Goal: Information Seeking & Learning: Understand process/instructions

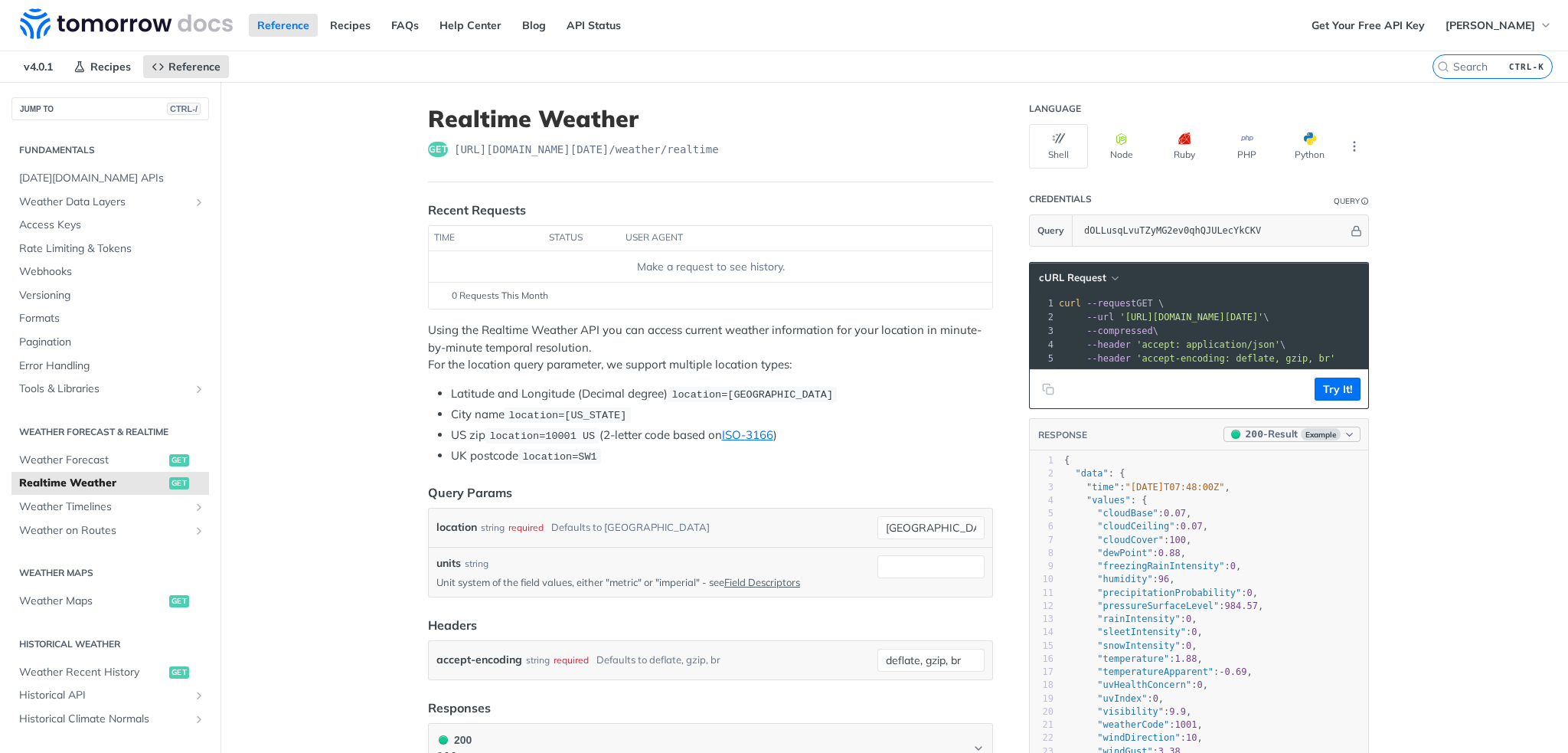
scroll to position [230, 0]
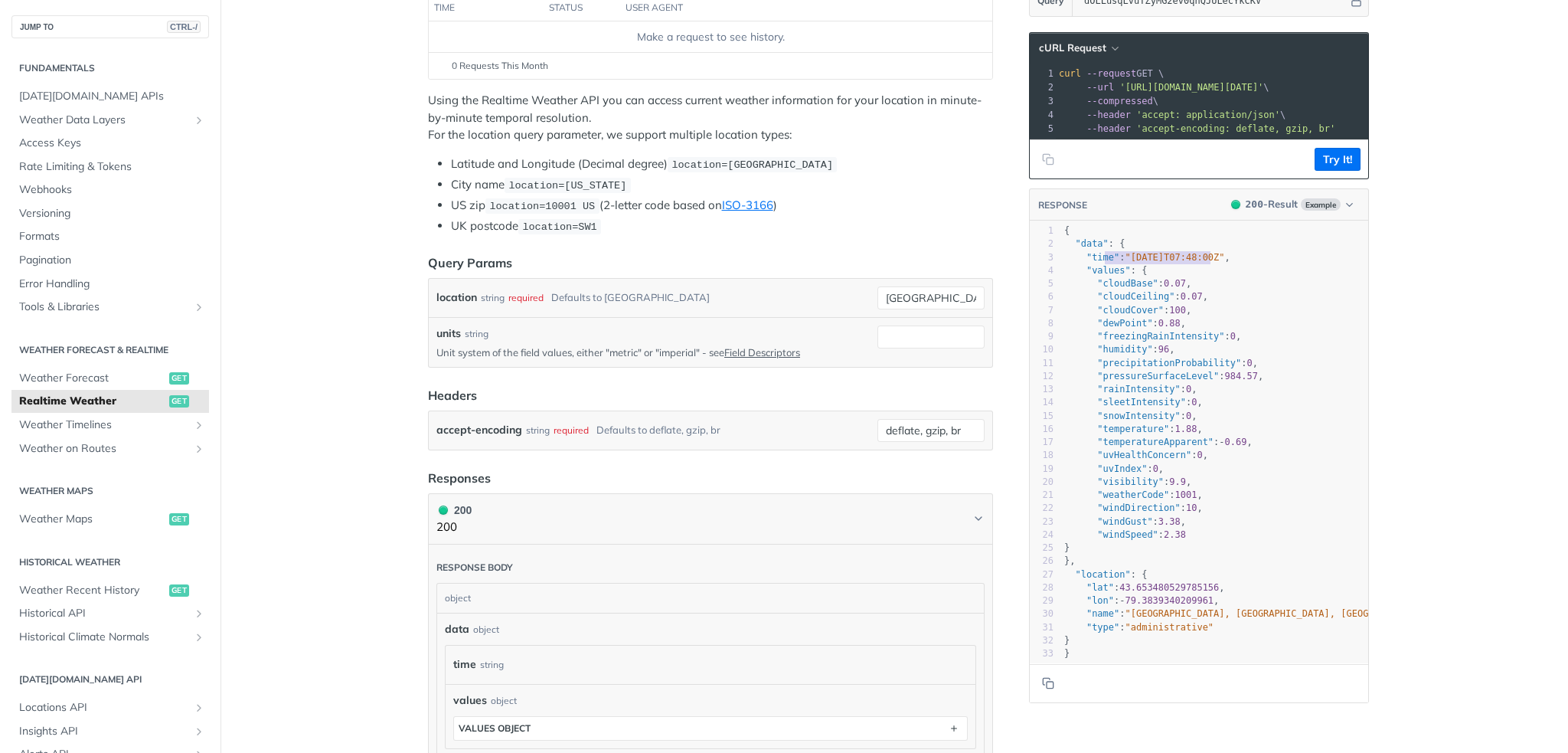
type textarea "e": "[DATE]T07:48:00Z""
drag, startPoint x: 1100, startPoint y: 271, endPoint x: 1232, endPoint y: 271, distance: 132.0
click at [1231, 262] on span ""time" : "[DATE]T07:48:00Z" ," at bounding box center [1147, 257] width 166 height 11
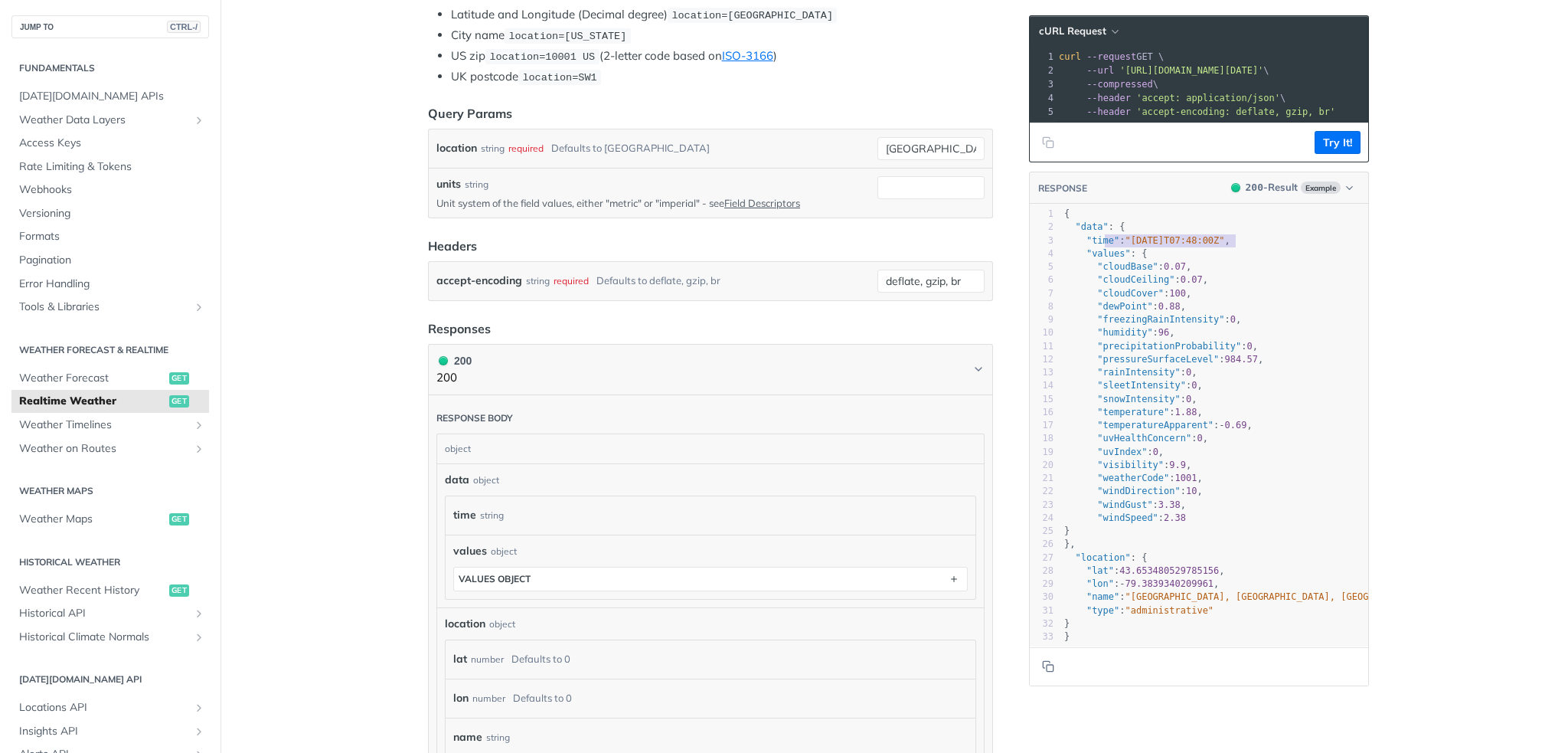
scroll to position [383, 0]
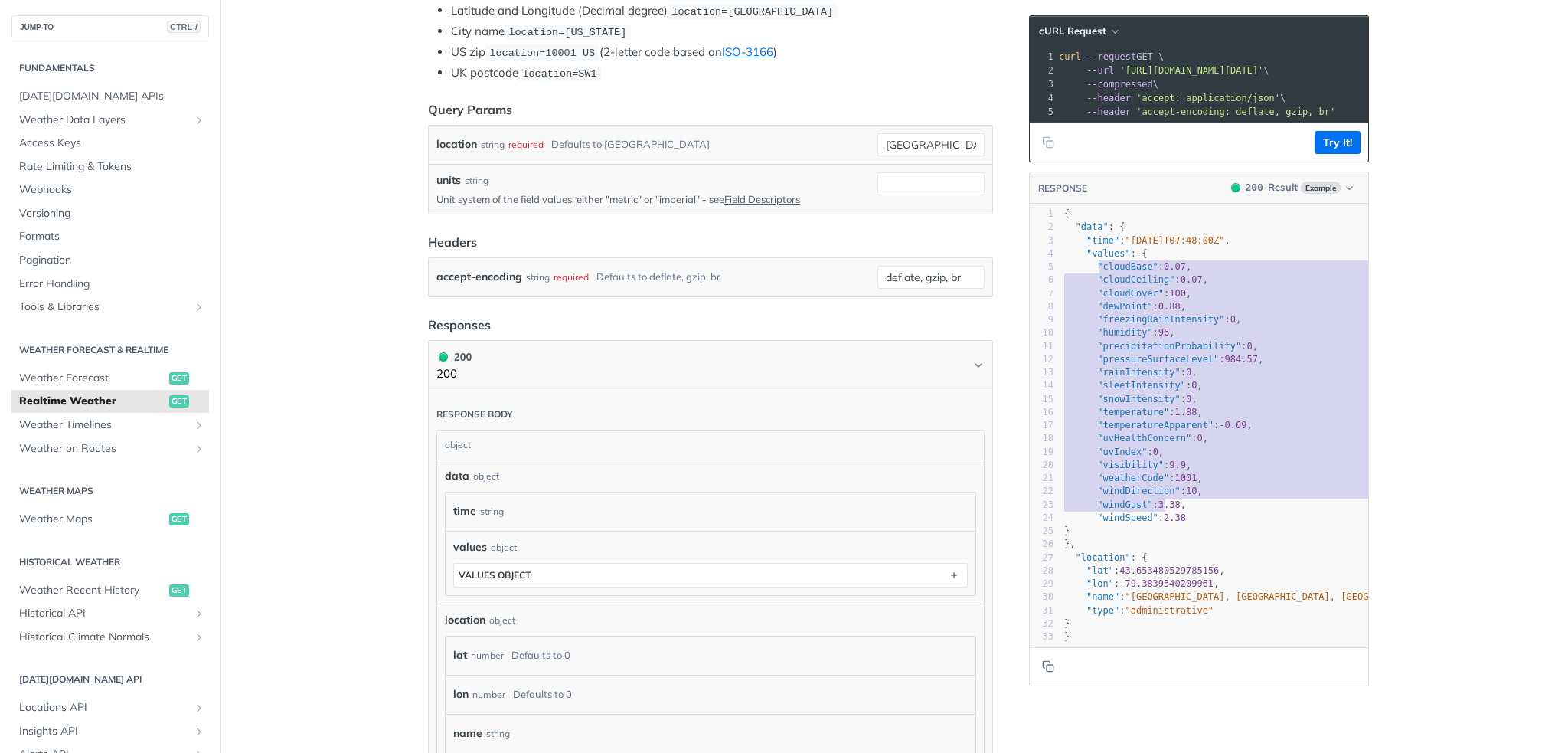
type textarea "cloudBase": 0.07, "cloudCeiling": 0.07, "cloudCover": 100, "dewPoint": 0.88, "f…"
drag, startPoint x: 1097, startPoint y: 290, endPoint x: 1163, endPoint y: 523, distance: 242.2
click at [1163, 523] on div "1 { 2 "data" : { 3 "time" : "[DATE]T07:48:00Z" , 4 "values" : { 5 "cloudBase" :…" at bounding box center [1241, 425] width 360 height 435
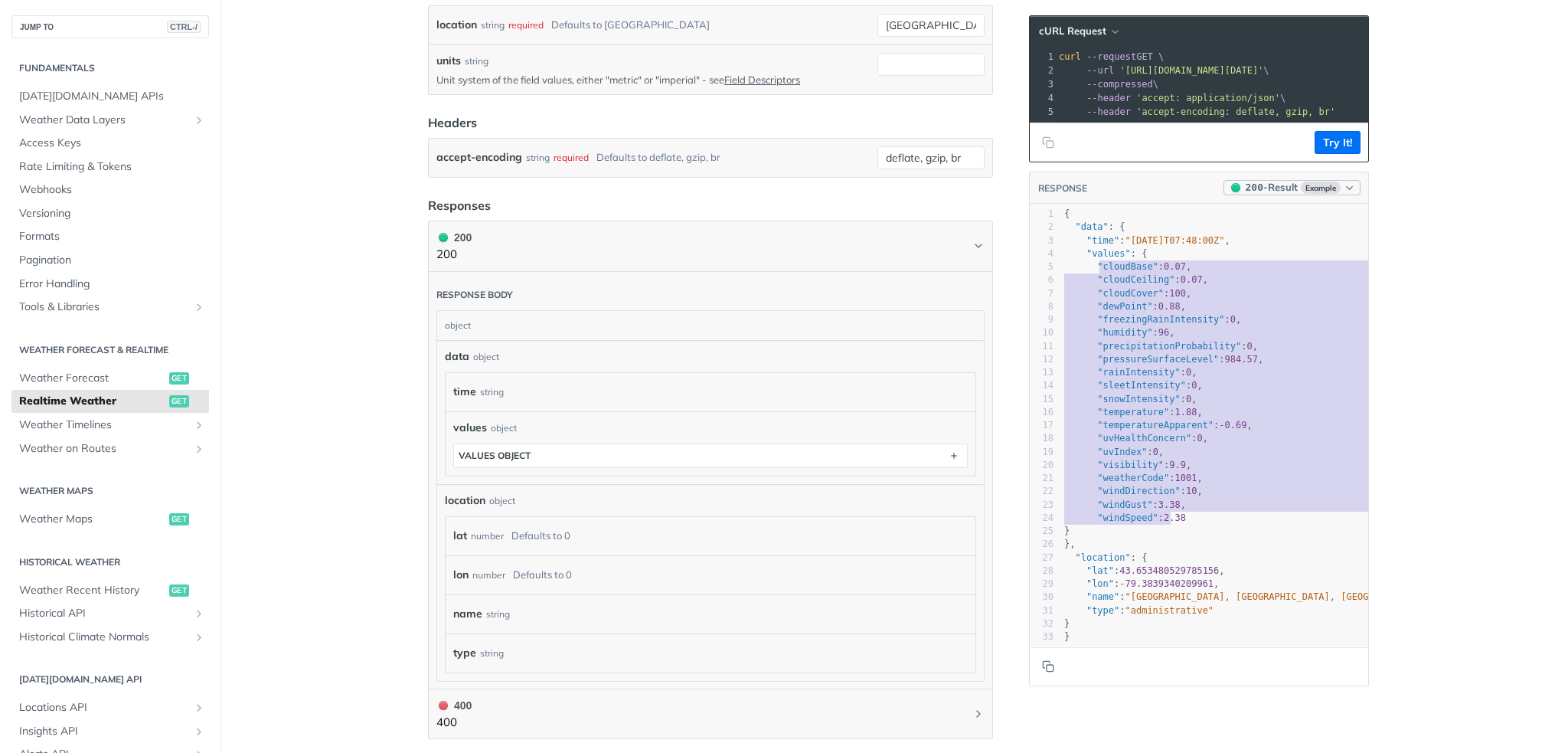
scroll to position [537, 0]
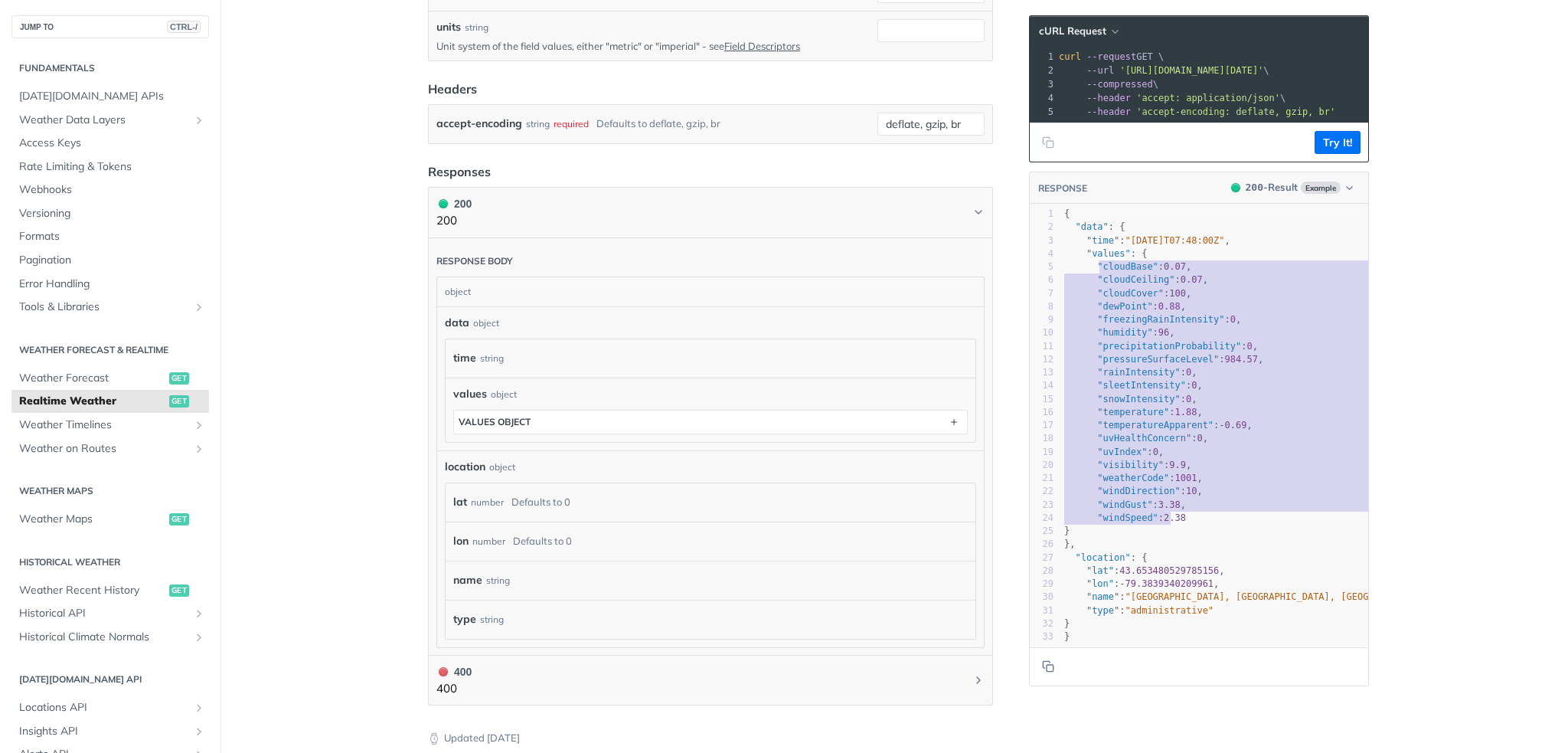
click at [1265, 525] on pre ""windSpeed" : 2.38" at bounding box center [1241, 518] width 360 height 13
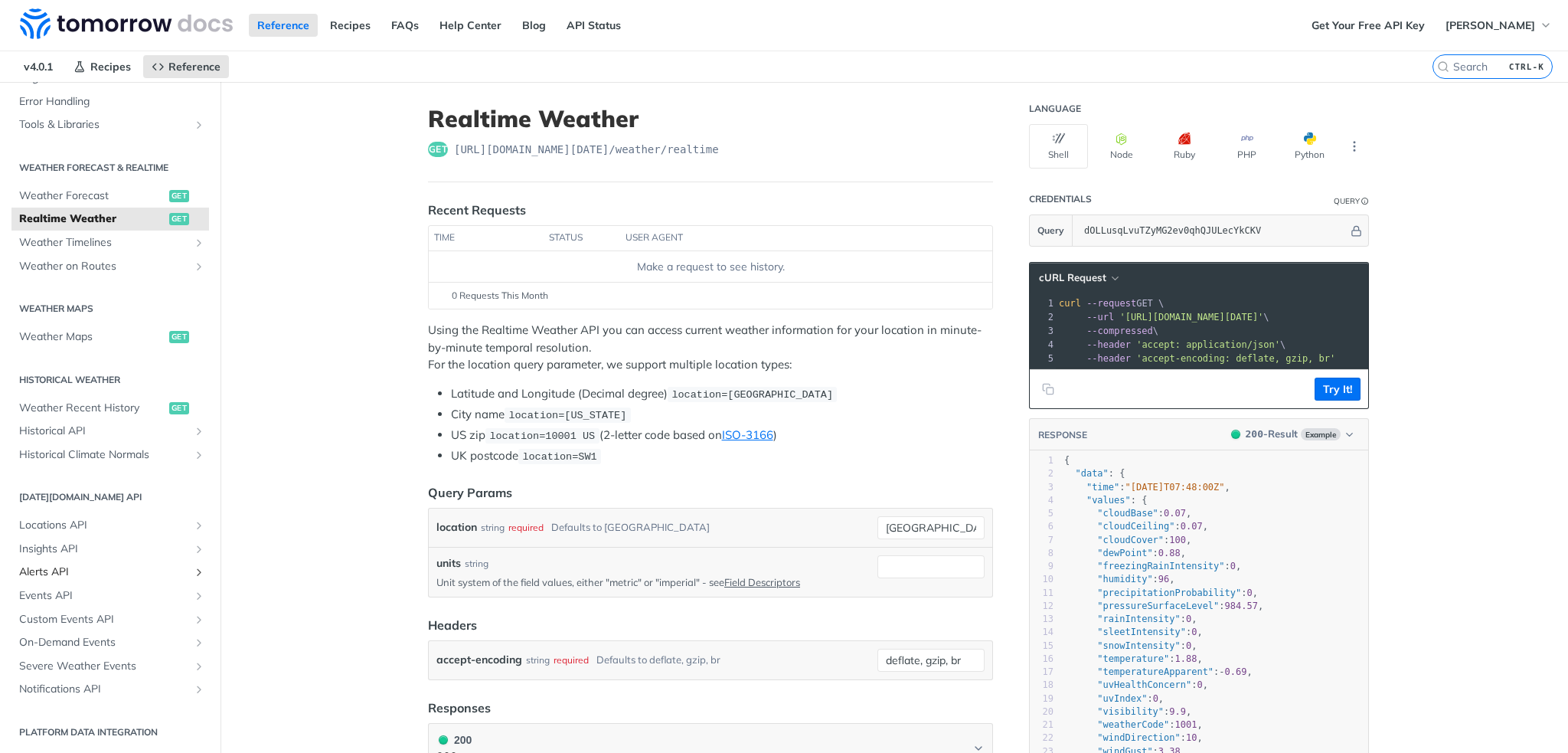
scroll to position [230, 0]
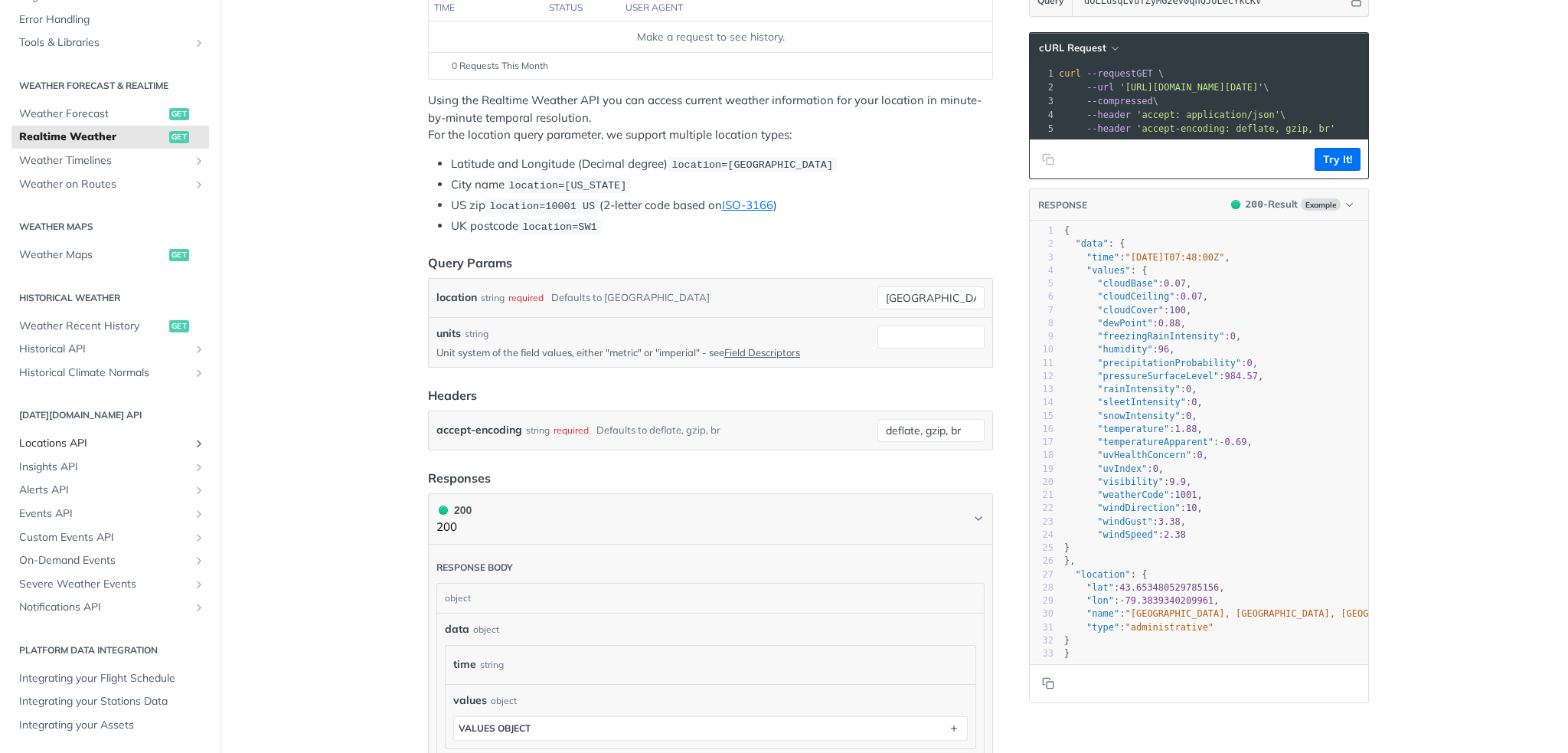
click at [179, 442] on link "Locations API" at bounding box center [110, 443] width 197 height 23
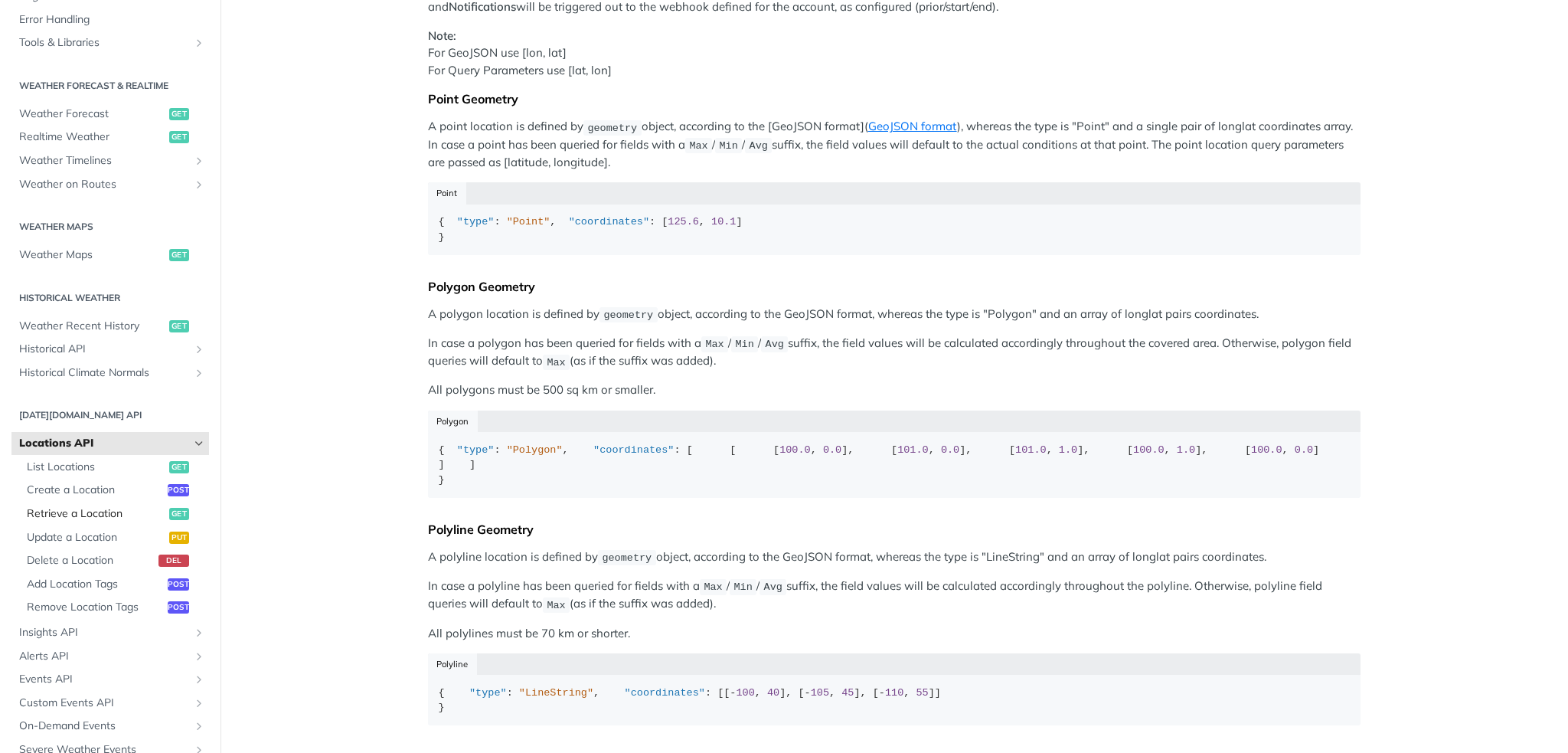
click at [75, 512] on span "Retrieve a Location" at bounding box center [95, 514] width 139 height 16
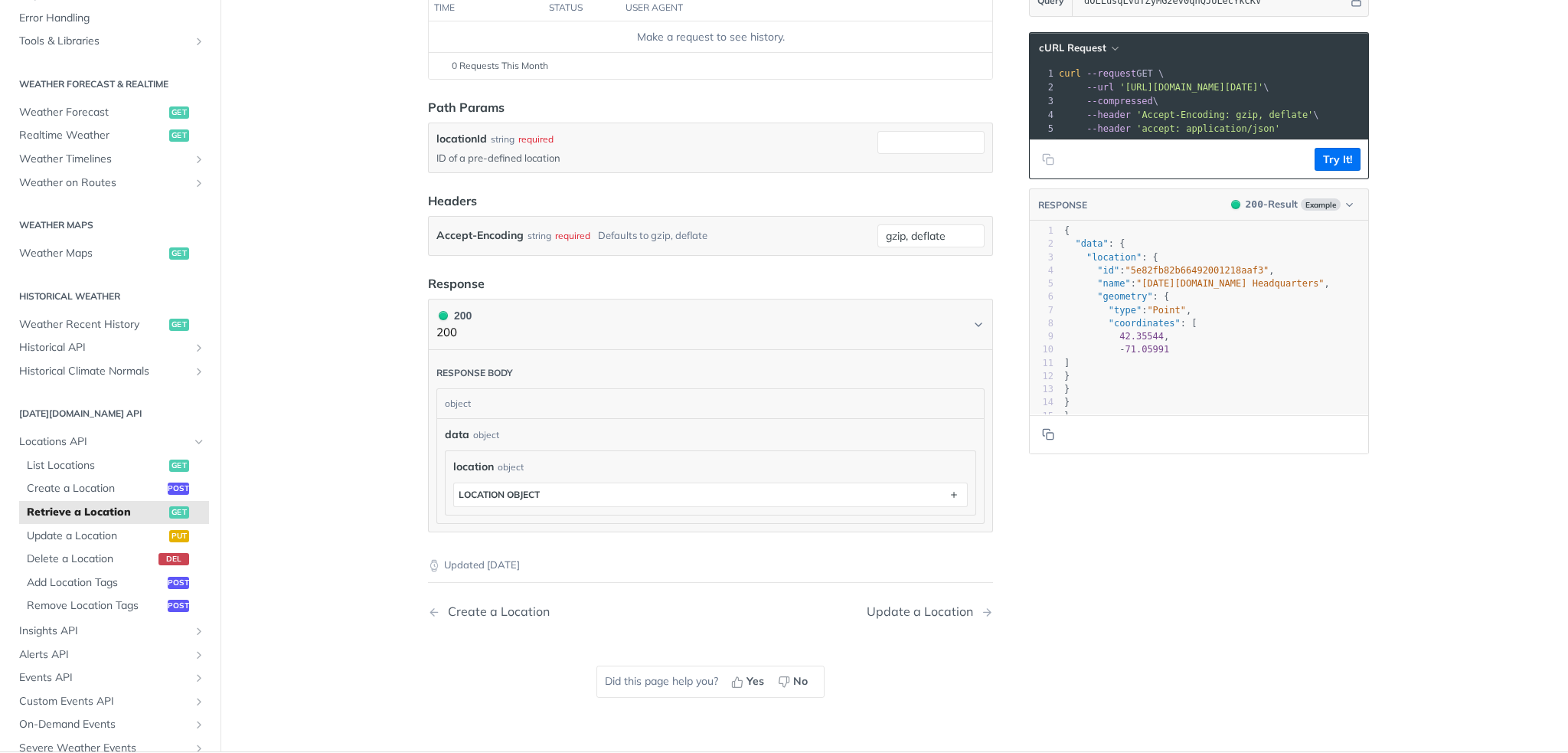
scroll to position [341, 0]
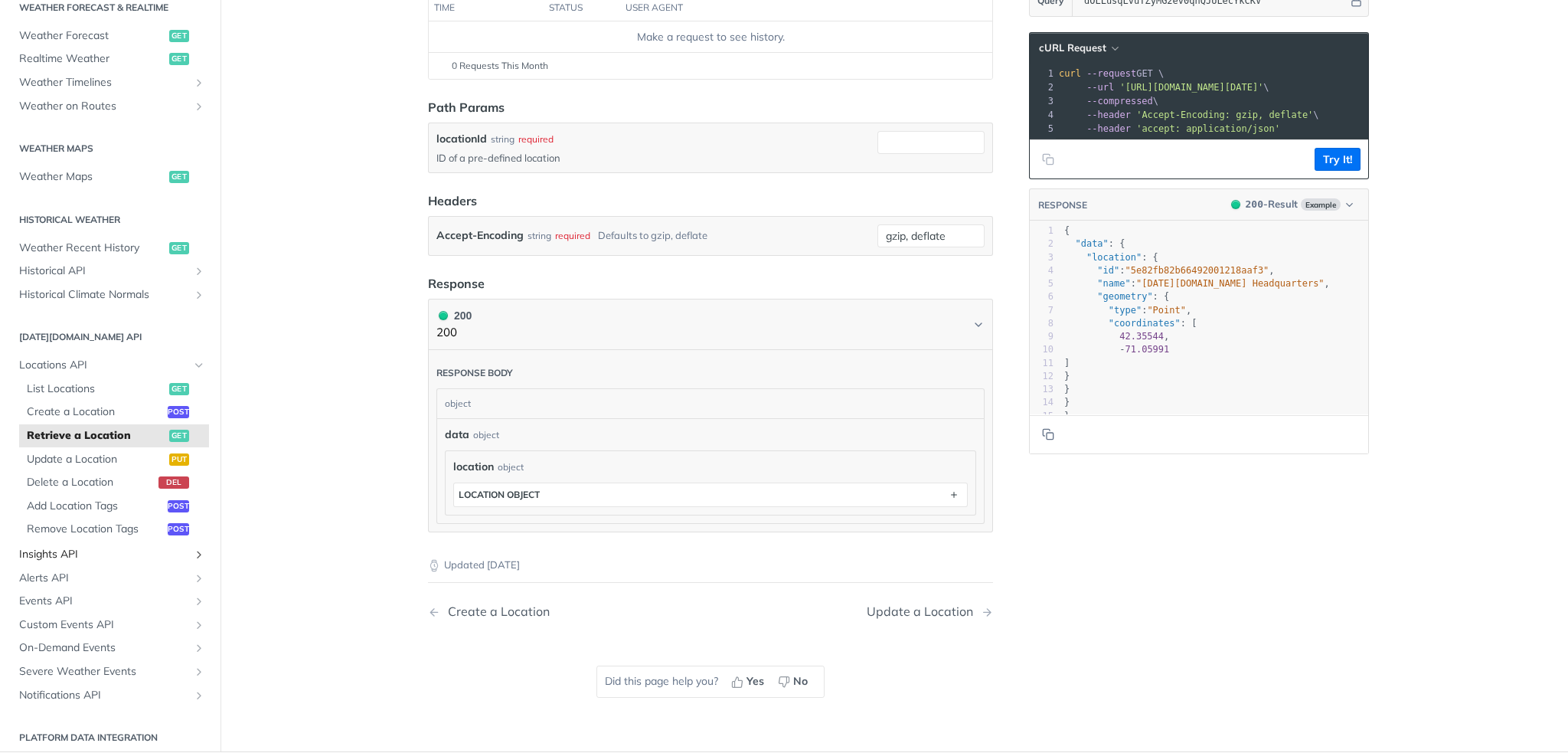
click at [88, 550] on span "Insights API" at bounding box center [103, 555] width 170 height 16
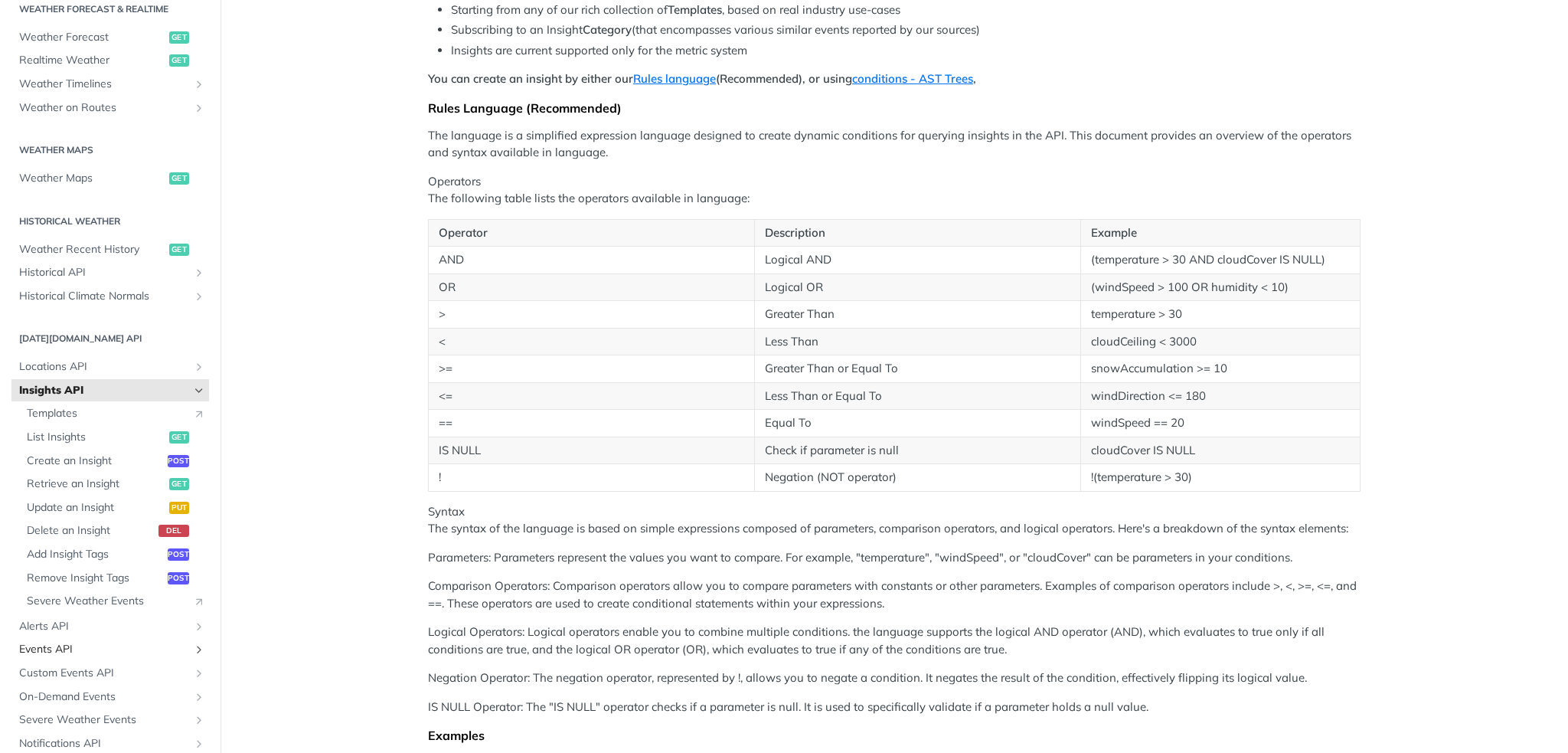
click at [62, 650] on span "Events API" at bounding box center [103, 650] width 170 height 16
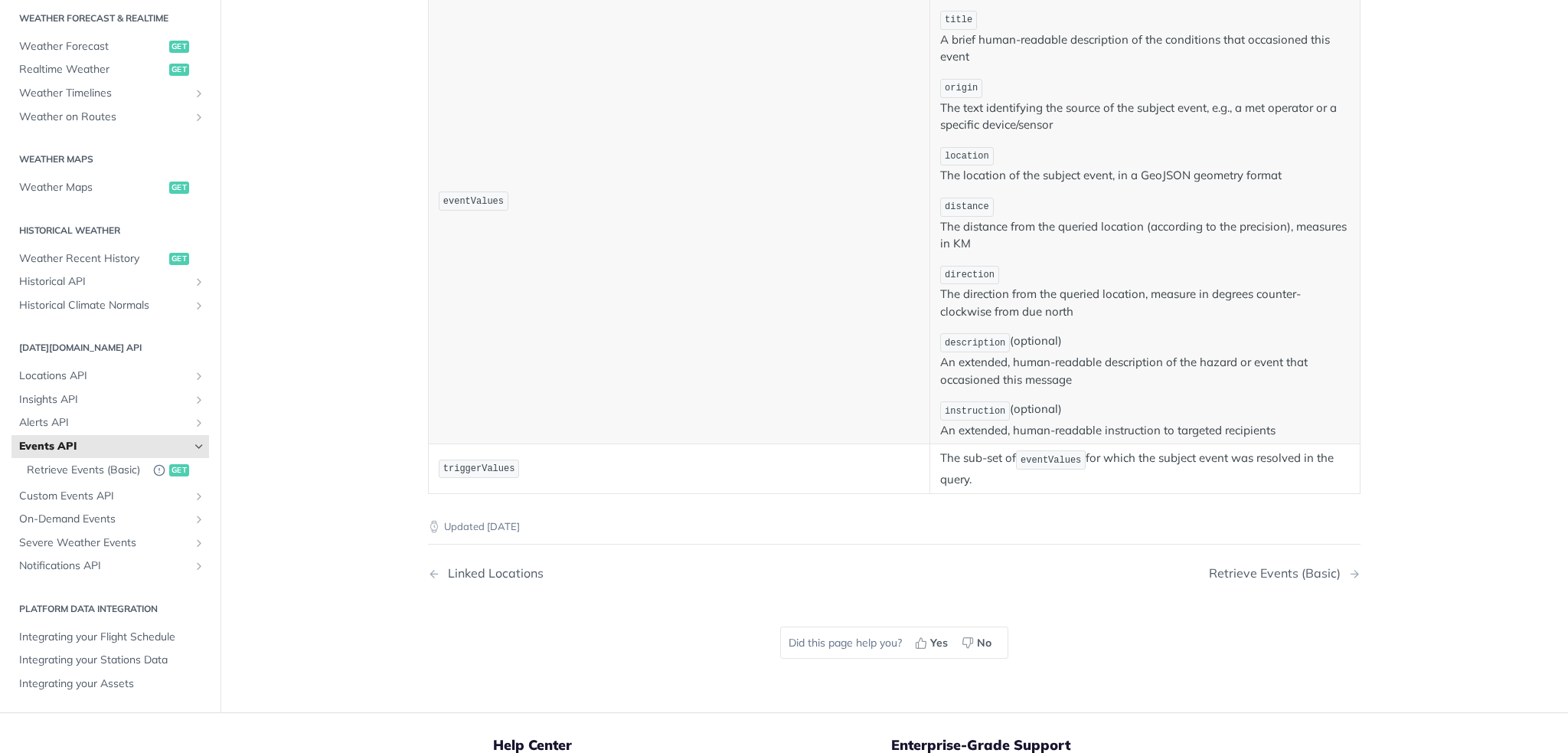
scroll to position [689, 0]
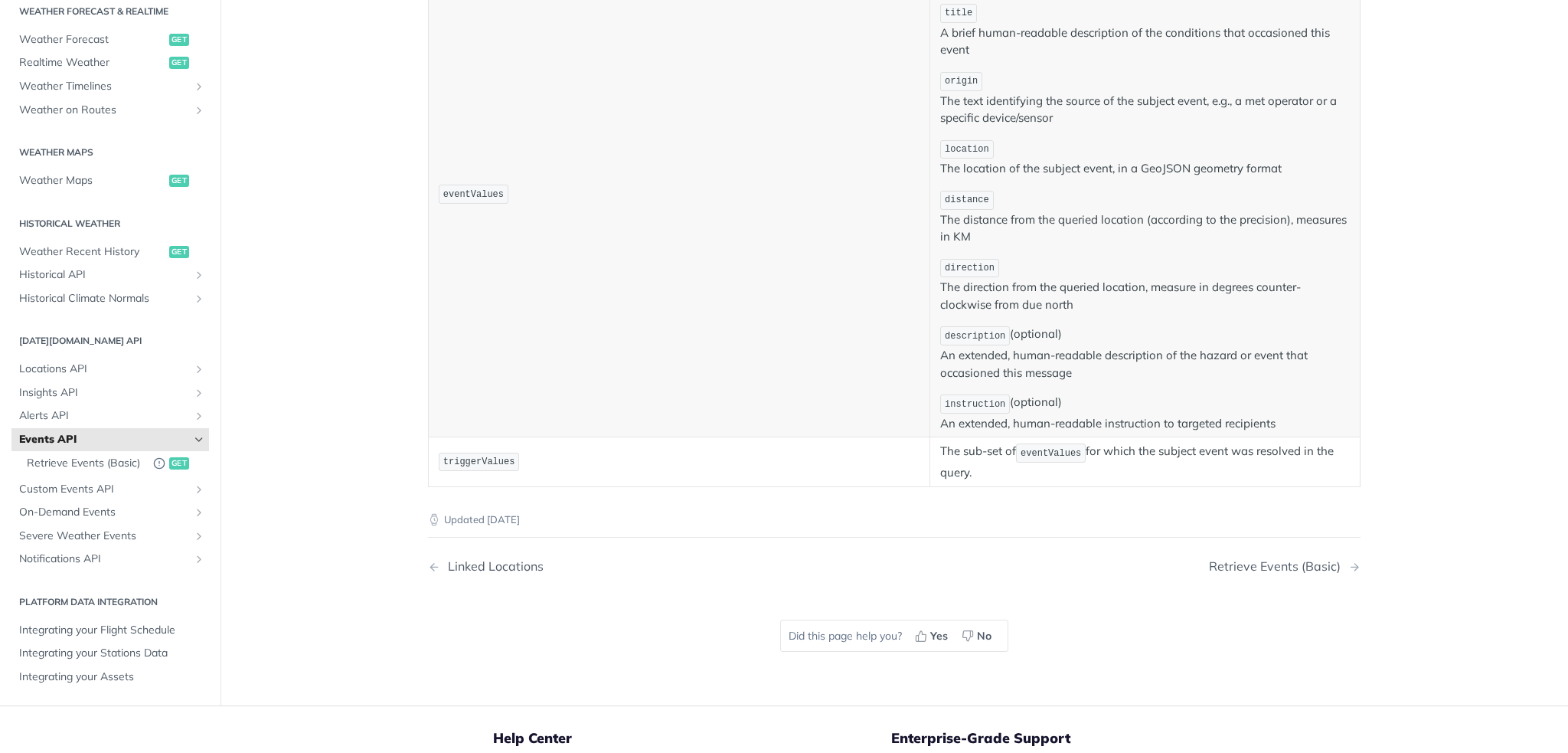
click at [193, 434] on icon "Hide subpages for Events API" at bounding box center [198, 439] width 12 height 12
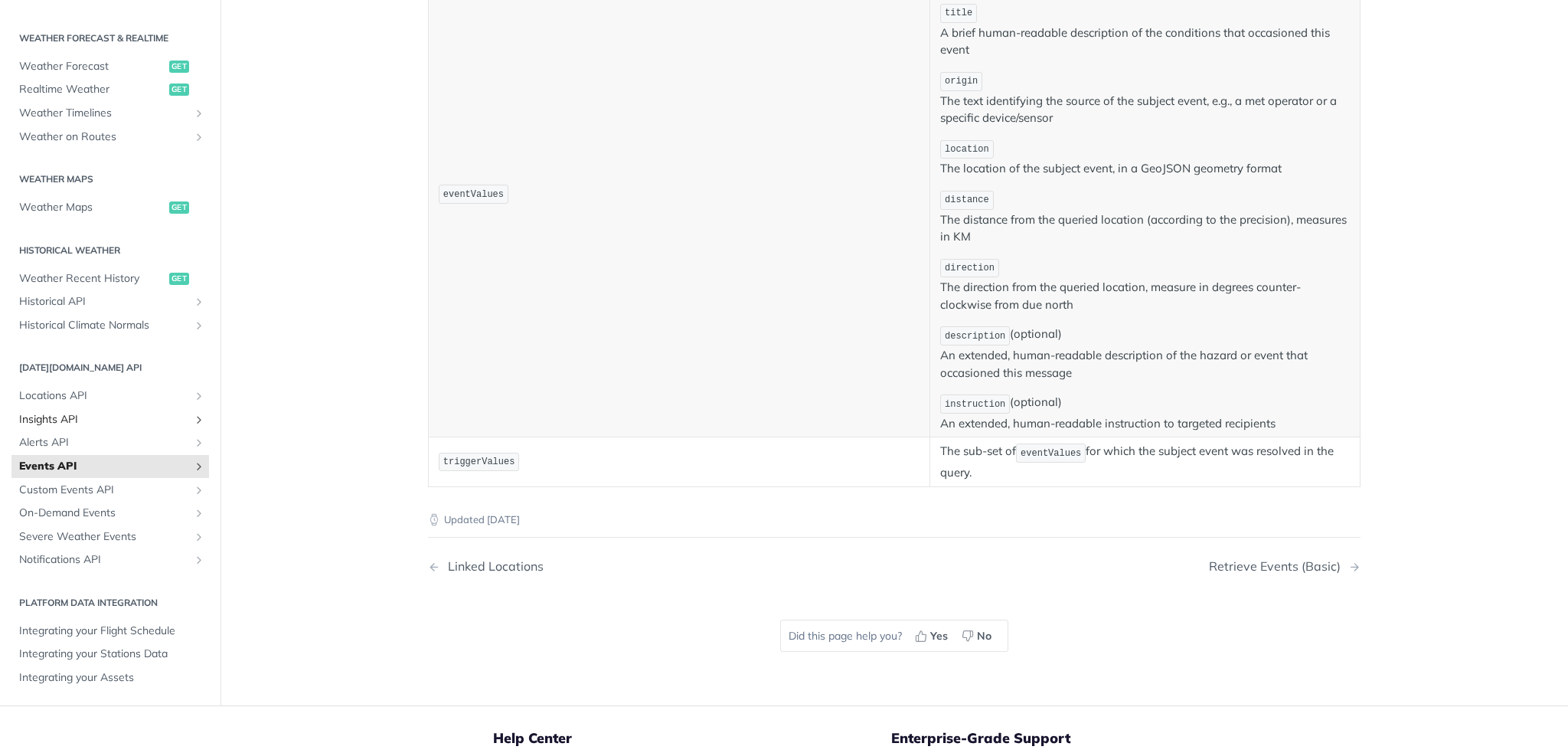
click at [50, 414] on span "Insights API" at bounding box center [103, 420] width 170 height 16
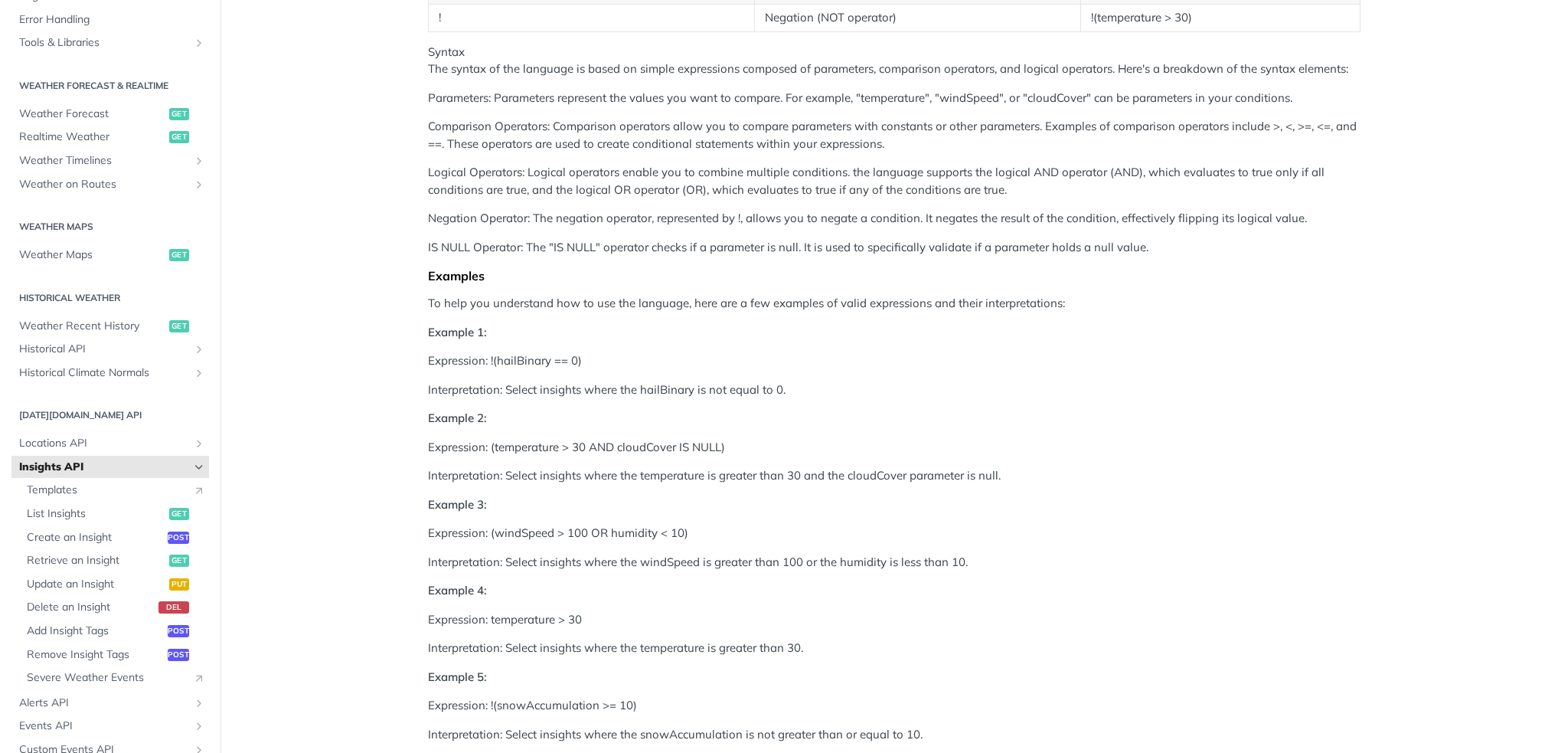
scroll to position [3006, 0]
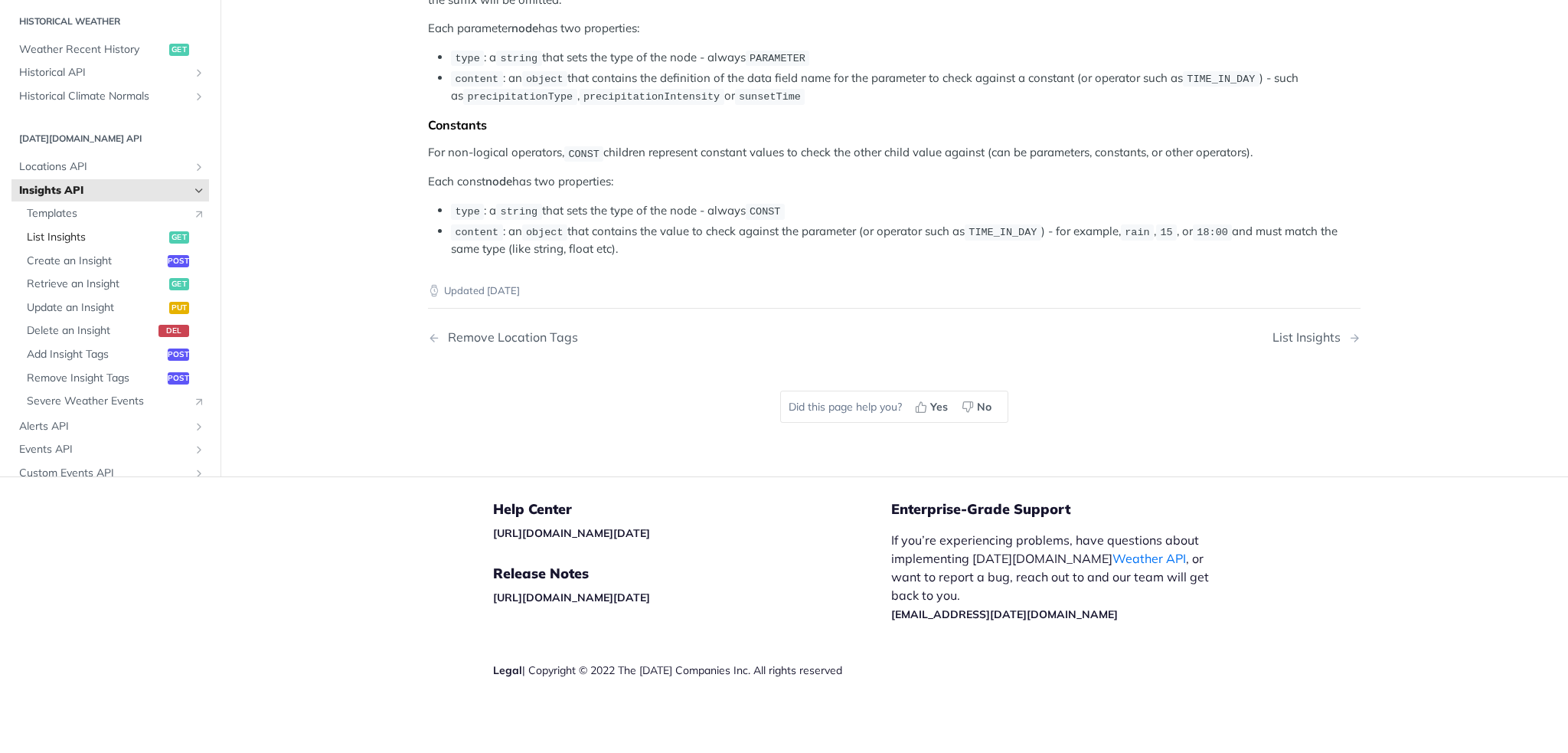
click at [63, 245] on span "List Insights" at bounding box center [95, 238] width 139 height 16
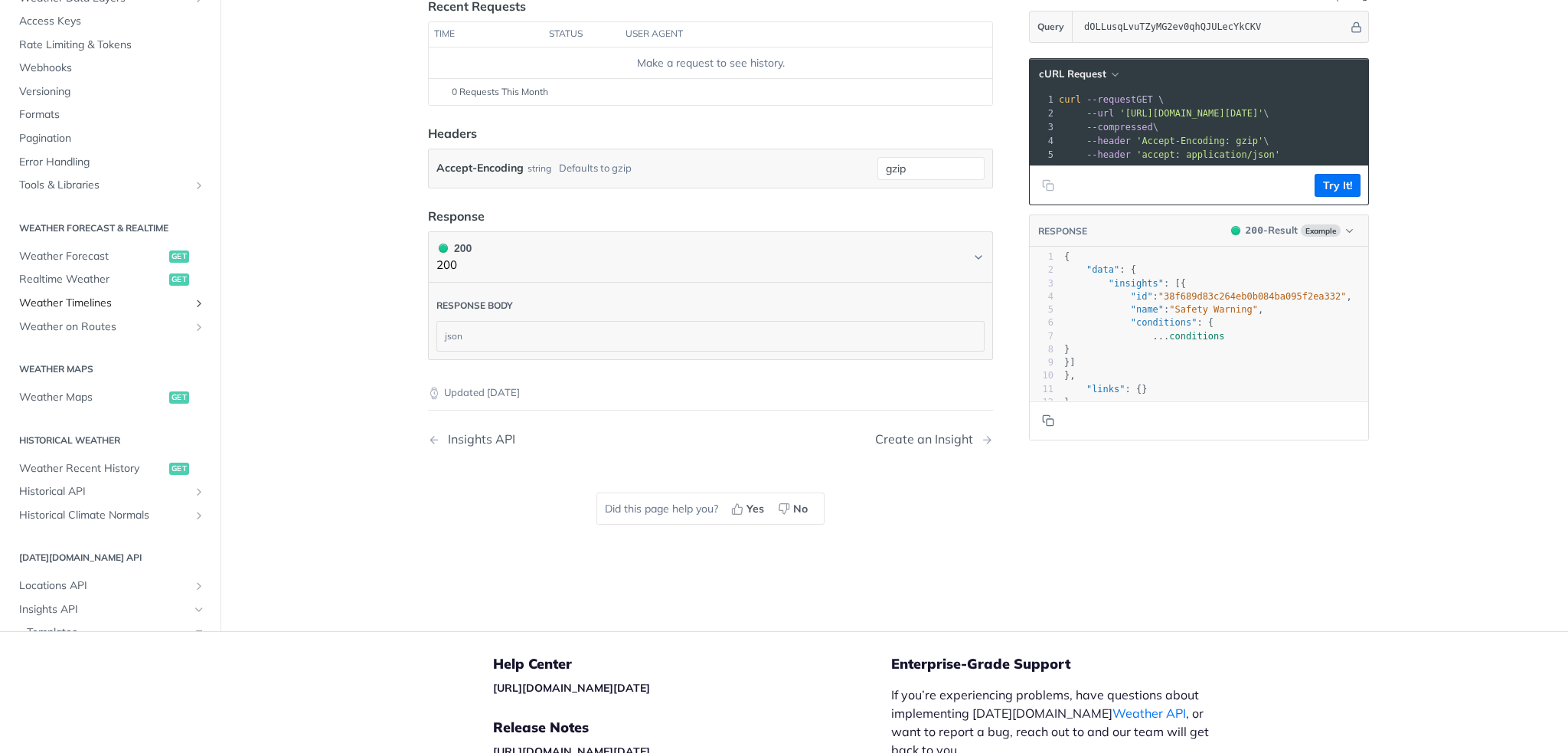
click at [156, 300] on span "Weather Timelines" at bounding box center [103, 304] width 170 height 16
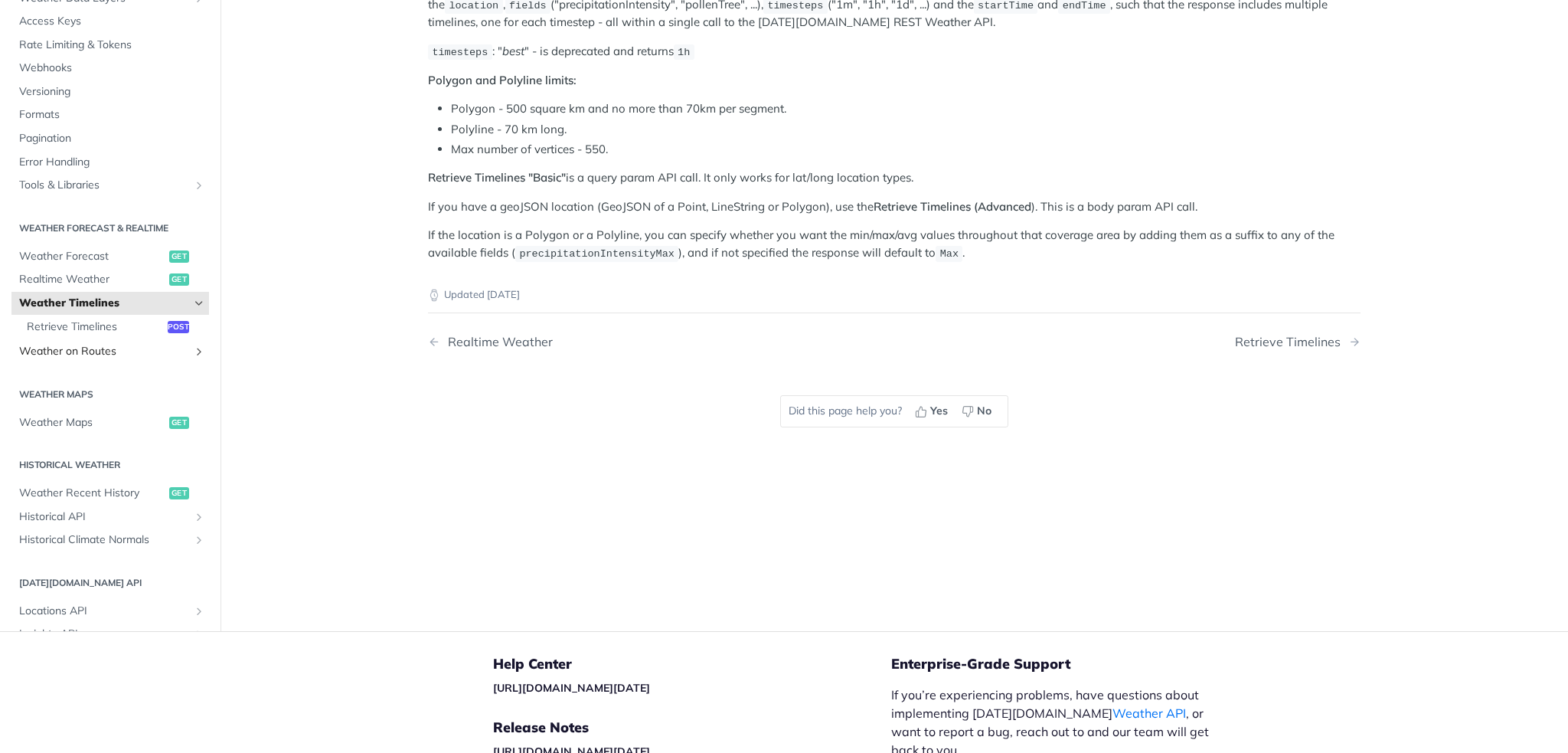
click at [102, 346] on span "Weather on Routes" at bounding box center [103, 352] width 170 height 16
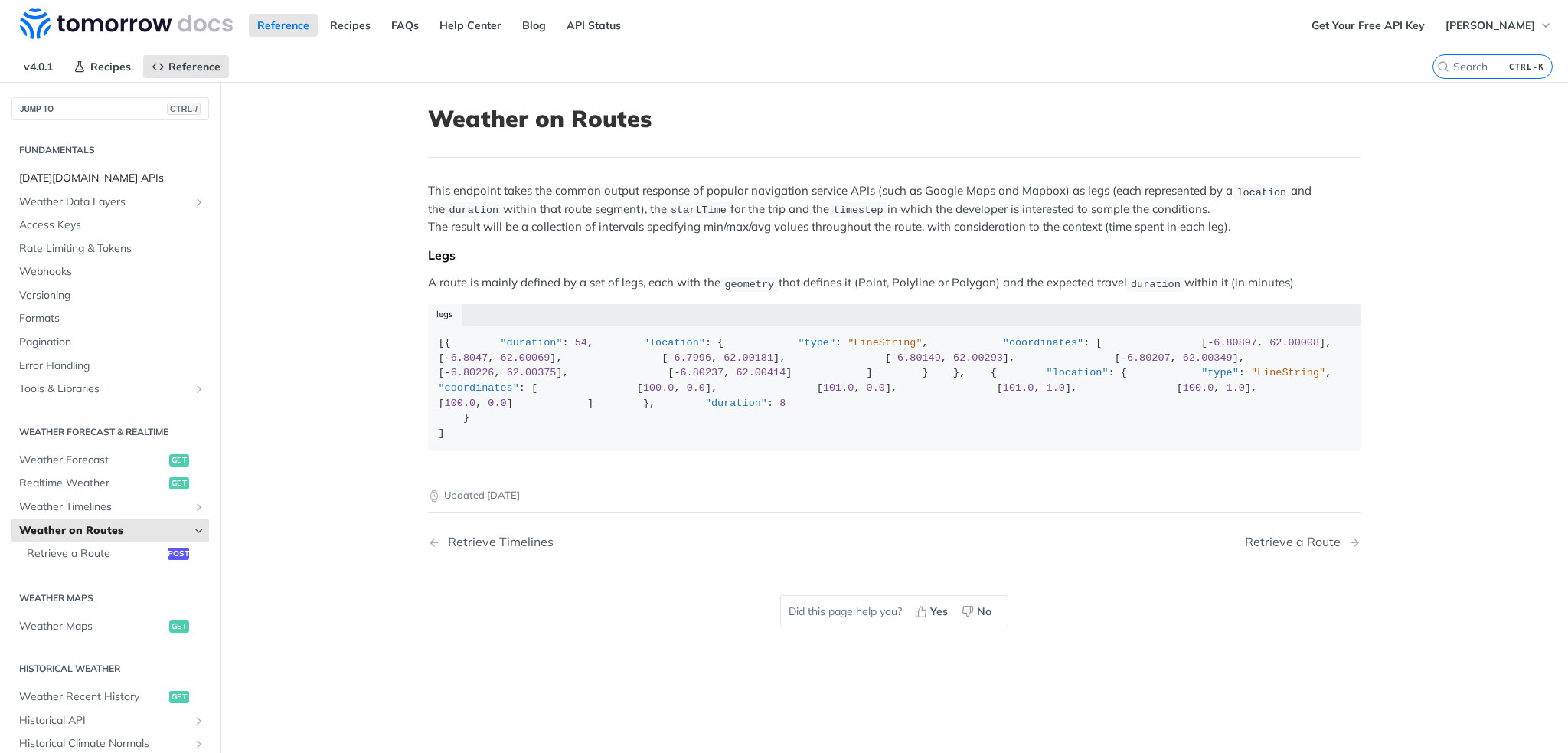
click at [74, 178] on span "[DATE][DOMAIN_NAME] APIs" at bounding box center [111, 179] width 186 height 16
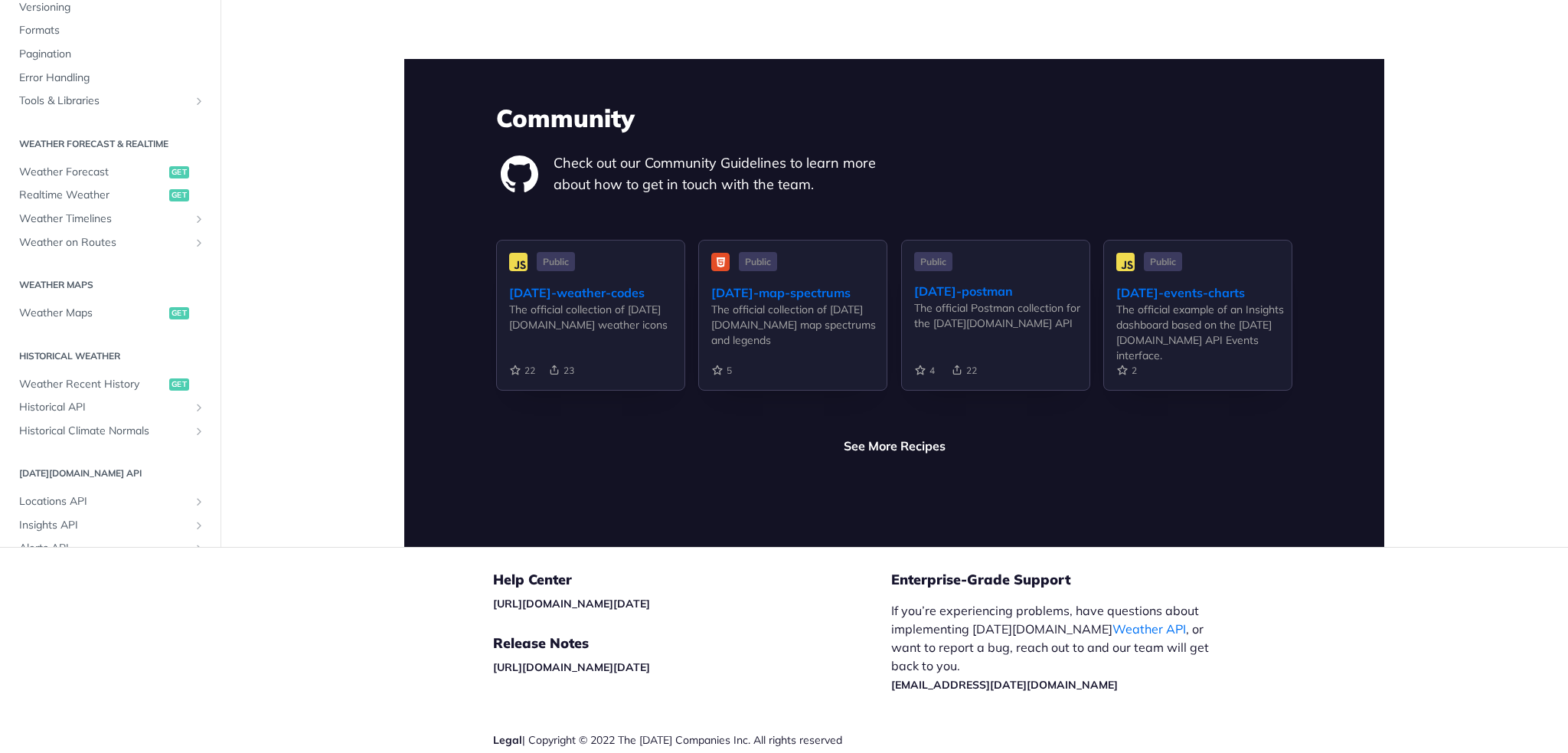
scroll to position [3575, 0]
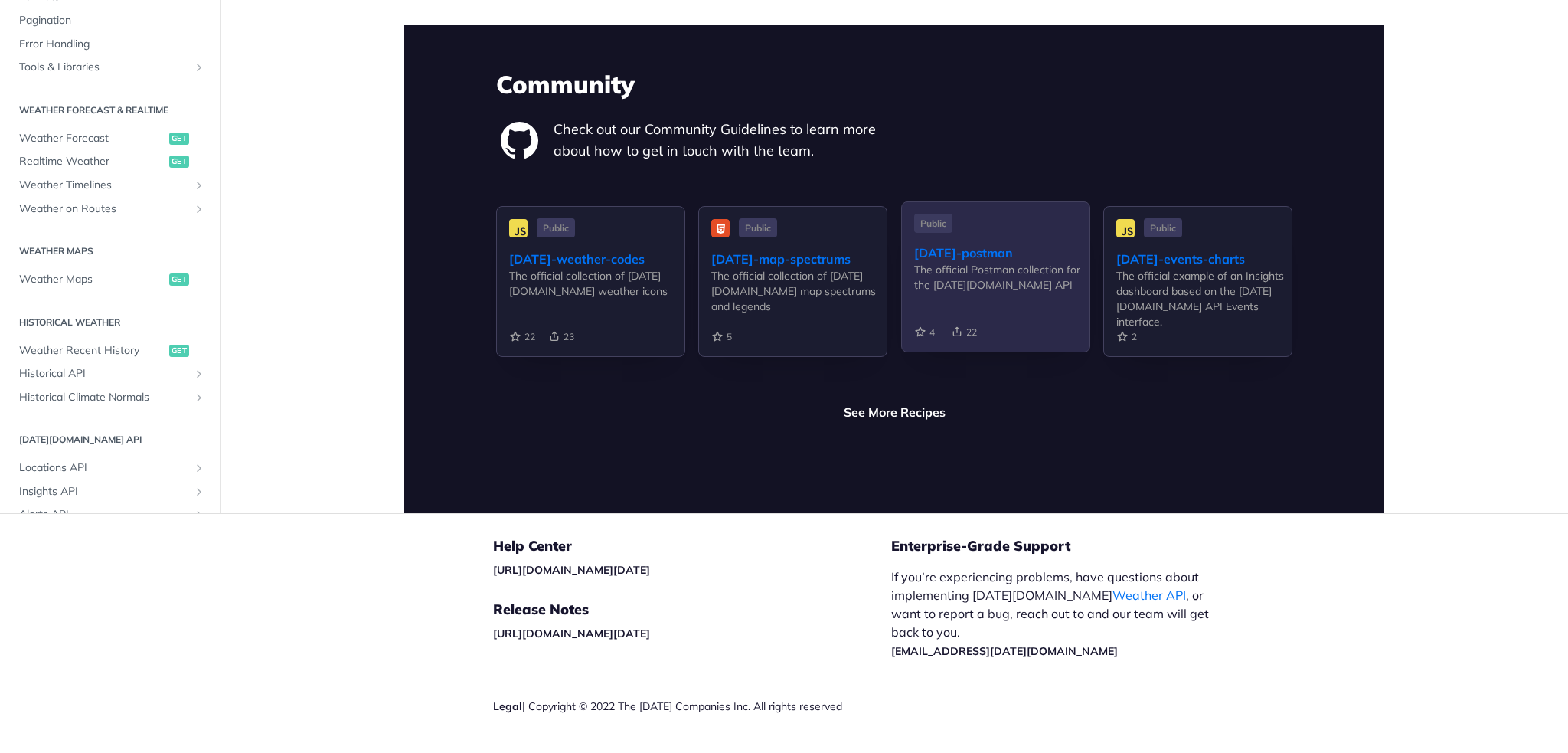
click at [980, 244] on div "[DATE]-postman" at bounding box center [1002, 253] width 175 height 19
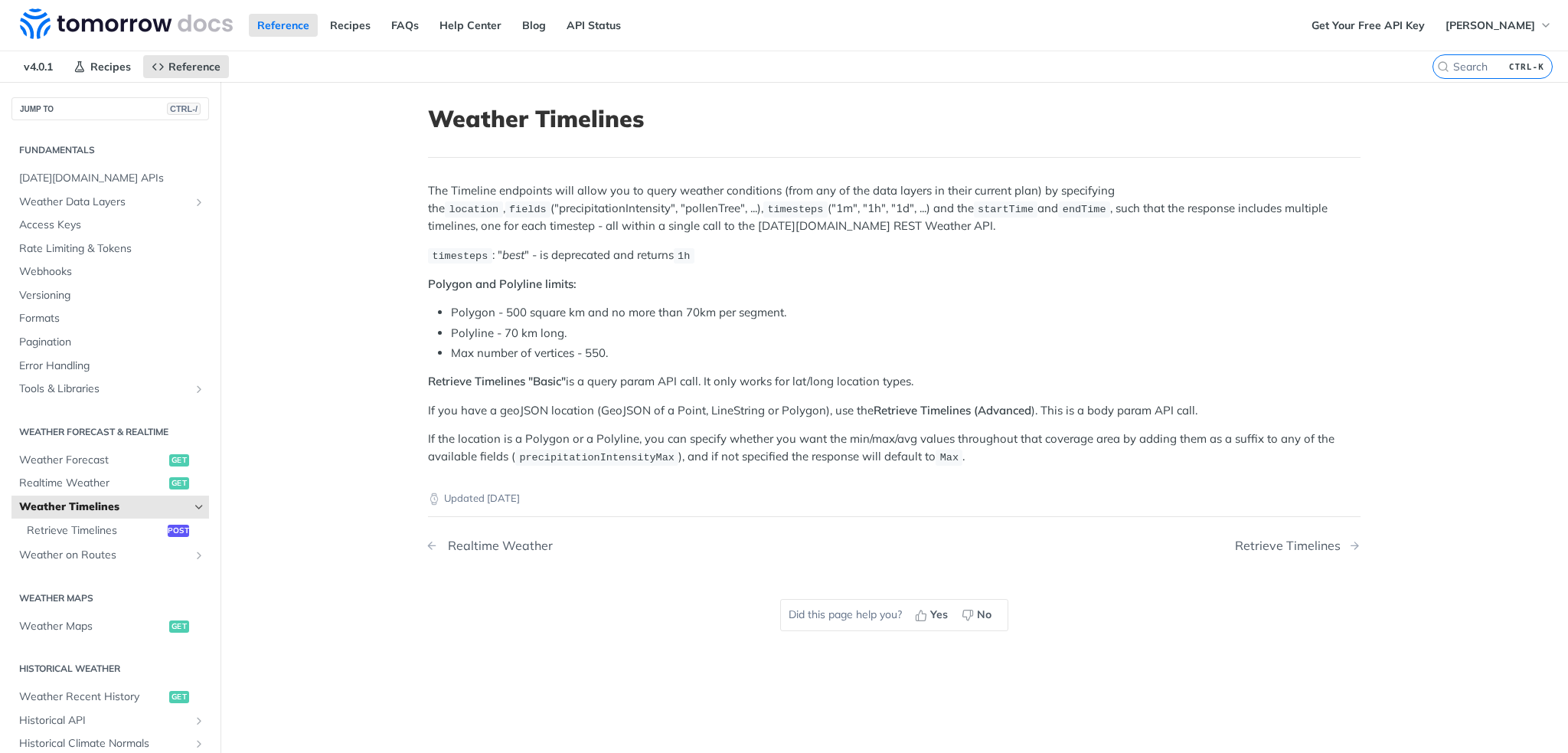
click at [433, 545] on link "Realtime Weather" at bounding box center [628, 546] width 400 height 15
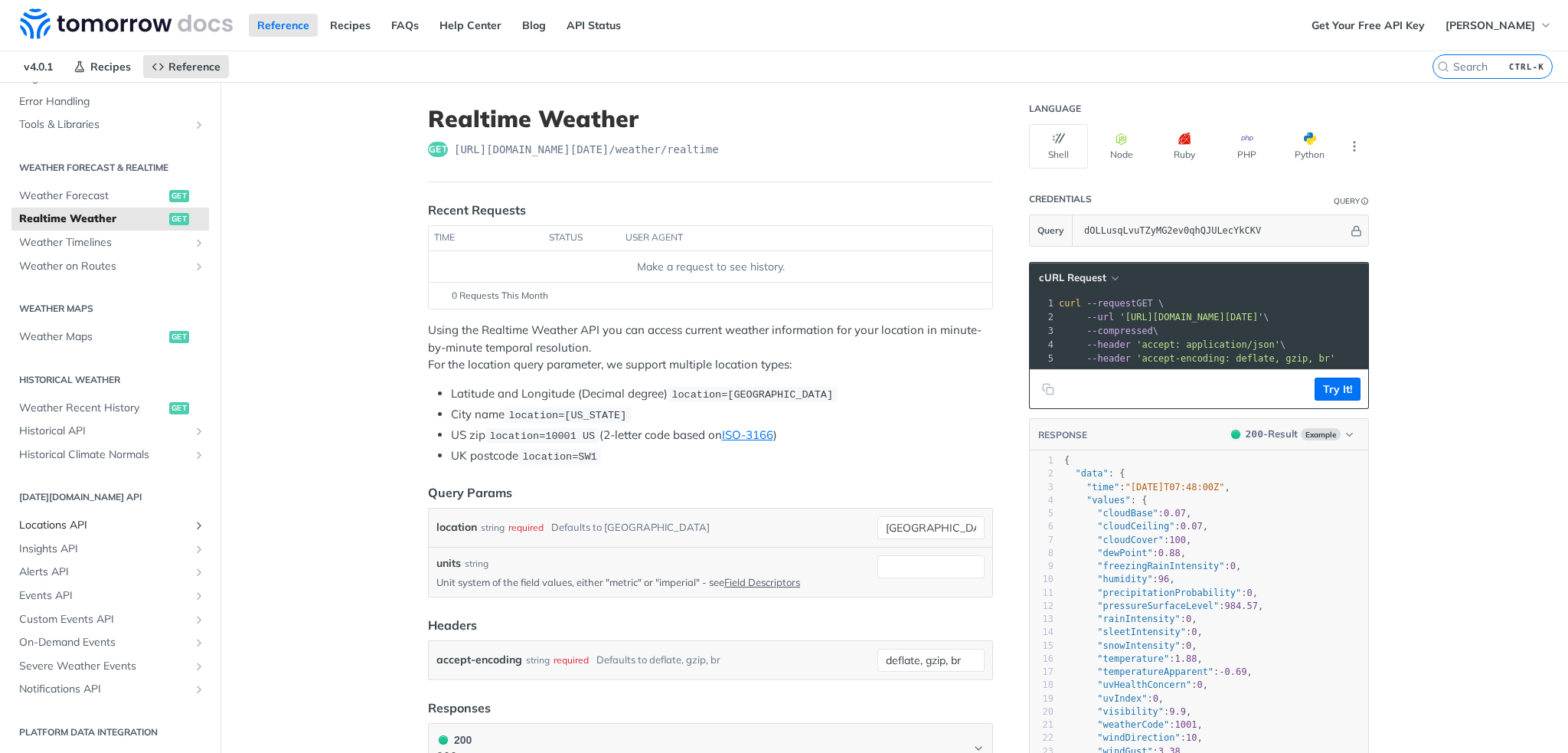
click at [54, 526] on span "Locations API" at bounding box center [103, 526] width 170 height 16
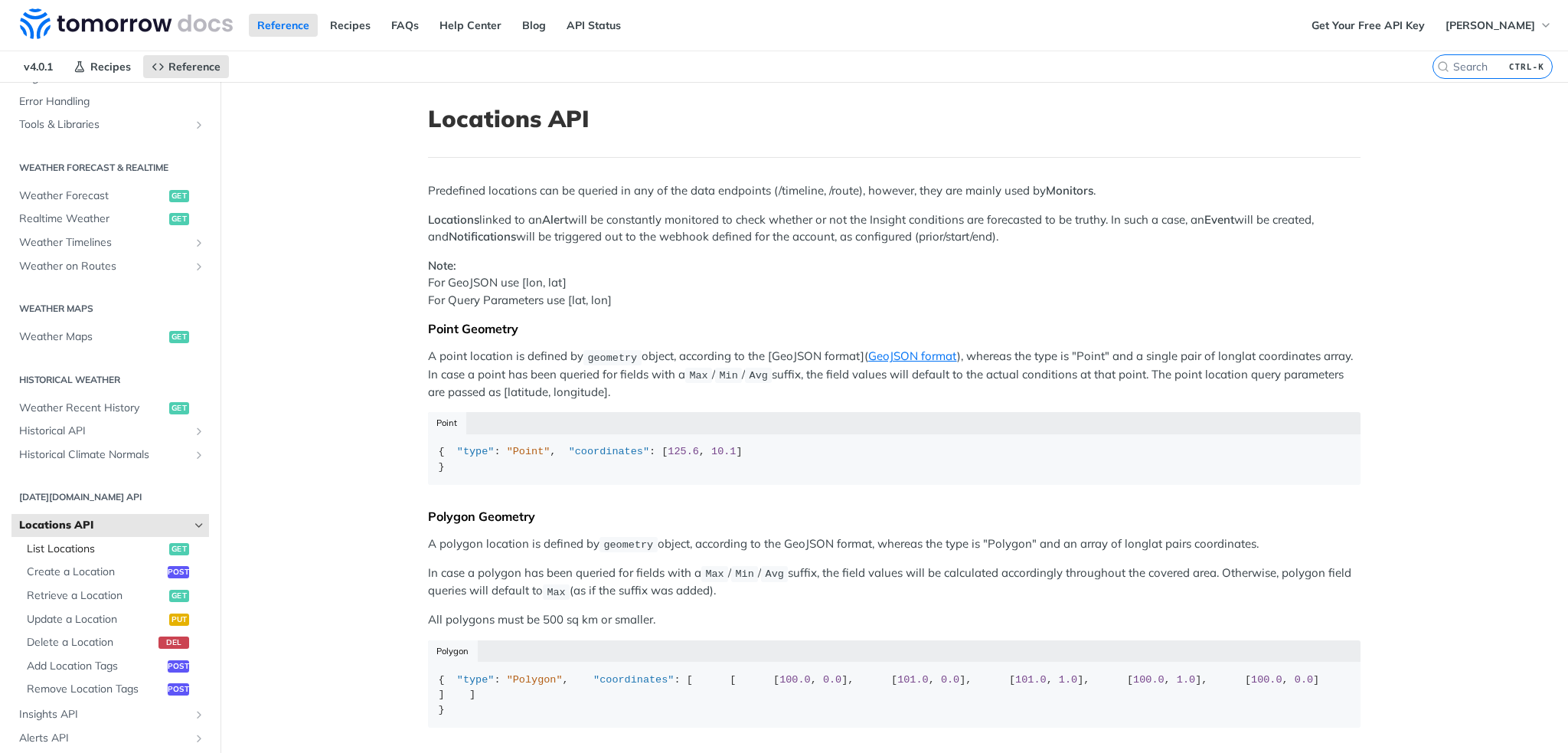
click at [59, 548] on span "List Locations" at bounding box center [95, 550] width 139 height 16
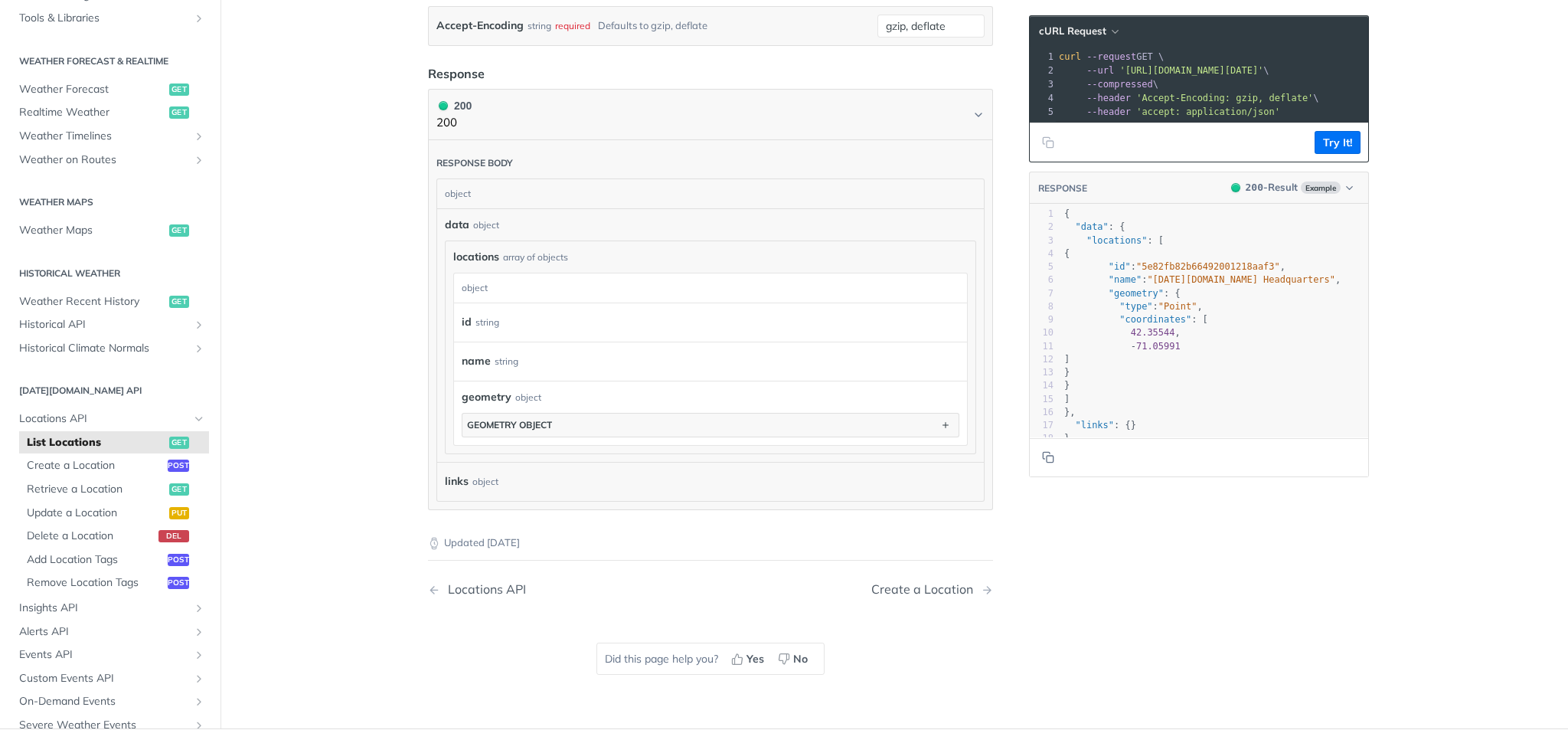
scroll to position [77, 0]
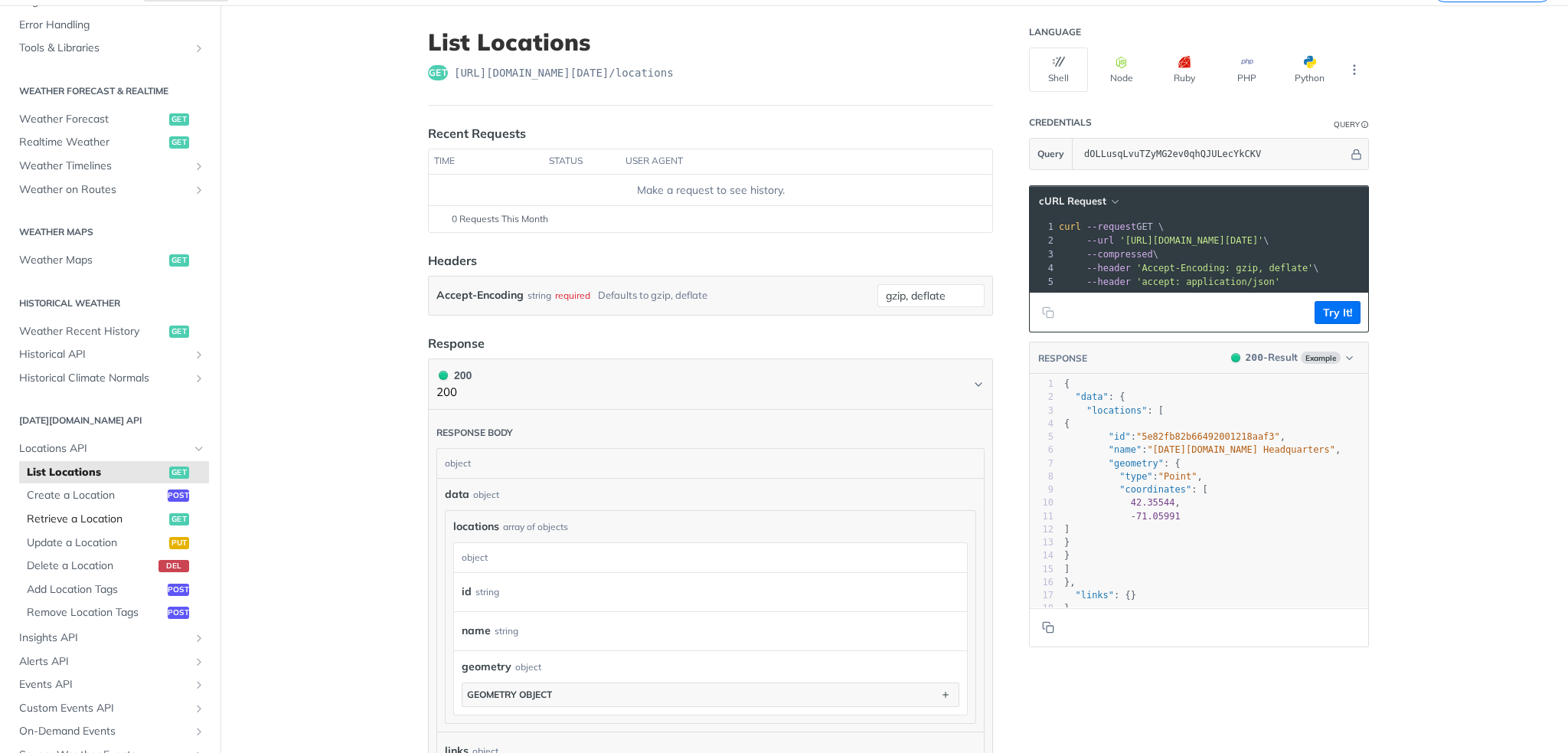
click at [83, 520] on span "Retrieve a Location" at bounding box center [95, 520] width 139 height 16
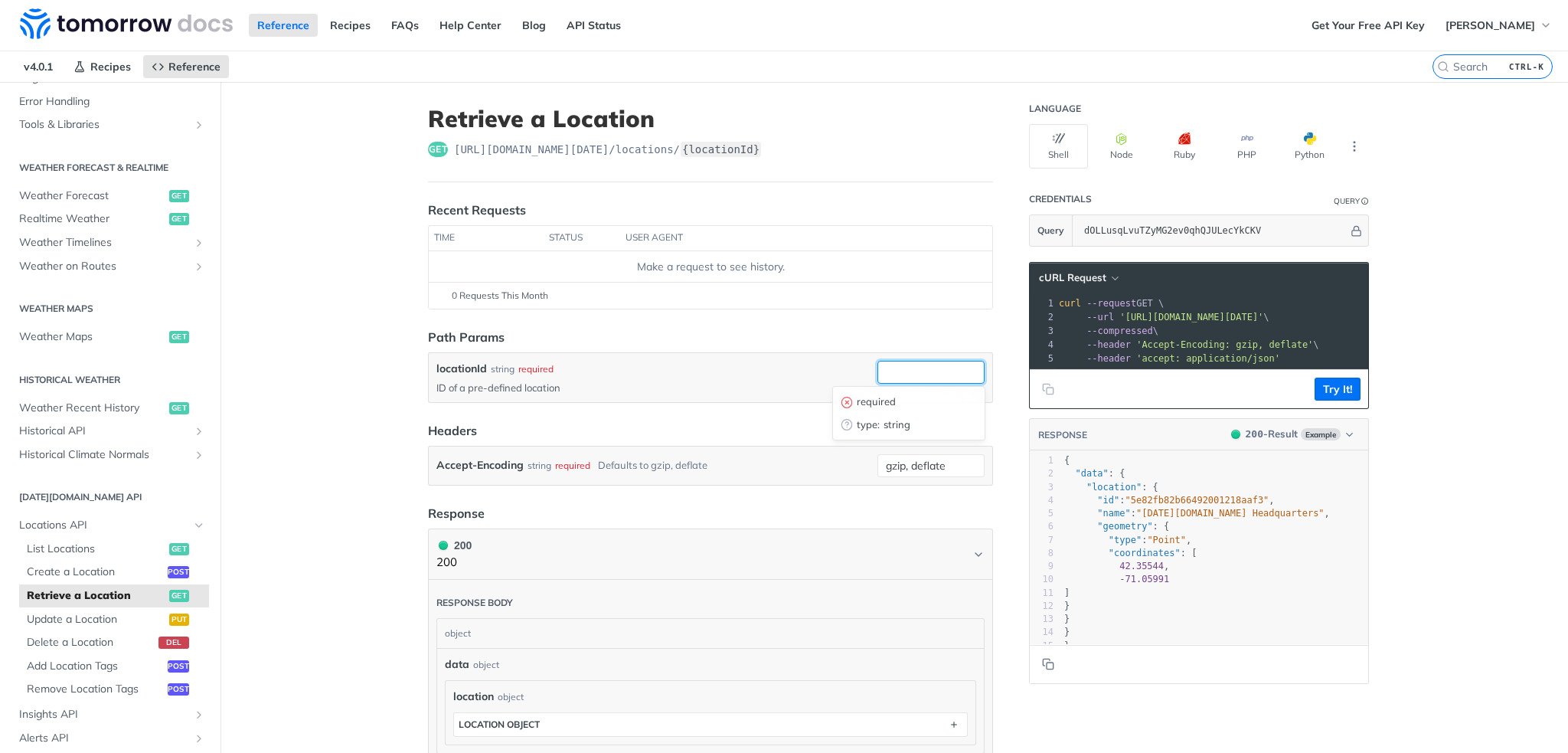
click at [928, 370] on input "locationId" at bounding box center [930, 372] width 107 height 23
click at [916, 322] on article "Retrieve a Location get https://api.tomorrow.io/v4 /locations/ {locationId} Rec…" at bounding box center [711, 531] width 613 height 899
click at [1336, 400] on button "Try It!" at bounding box center [1337, 388] width 46 height 23
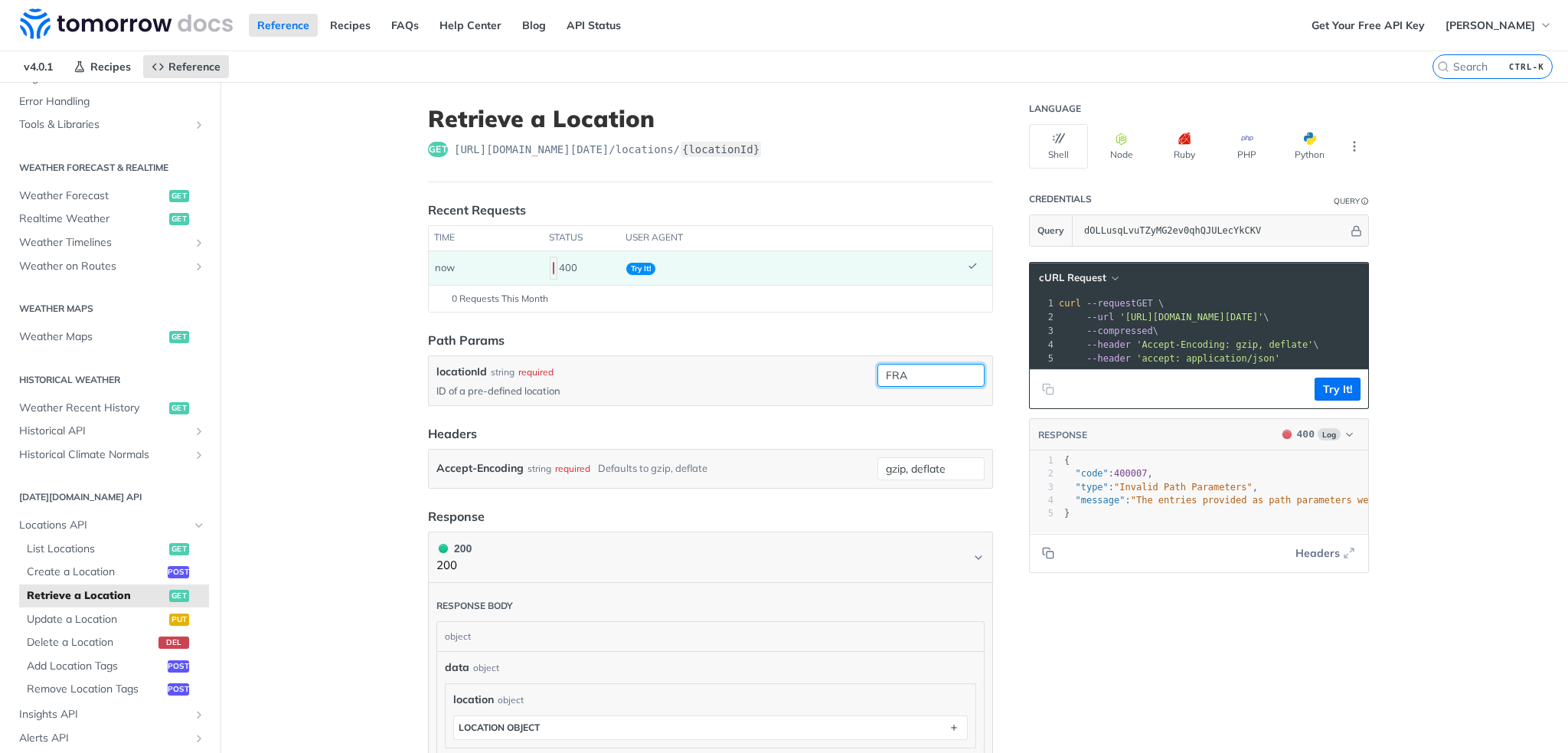
click at [916, 367] on input "FRA" at bounding box center [930, 375] width 107 height 23
click at [814, 373] on div "locationId string required" at bounding box center [653, 372] width 435 height 16
click at [885, 374] on input "FRA" at bounding box center [930, 375] width 107 height 23
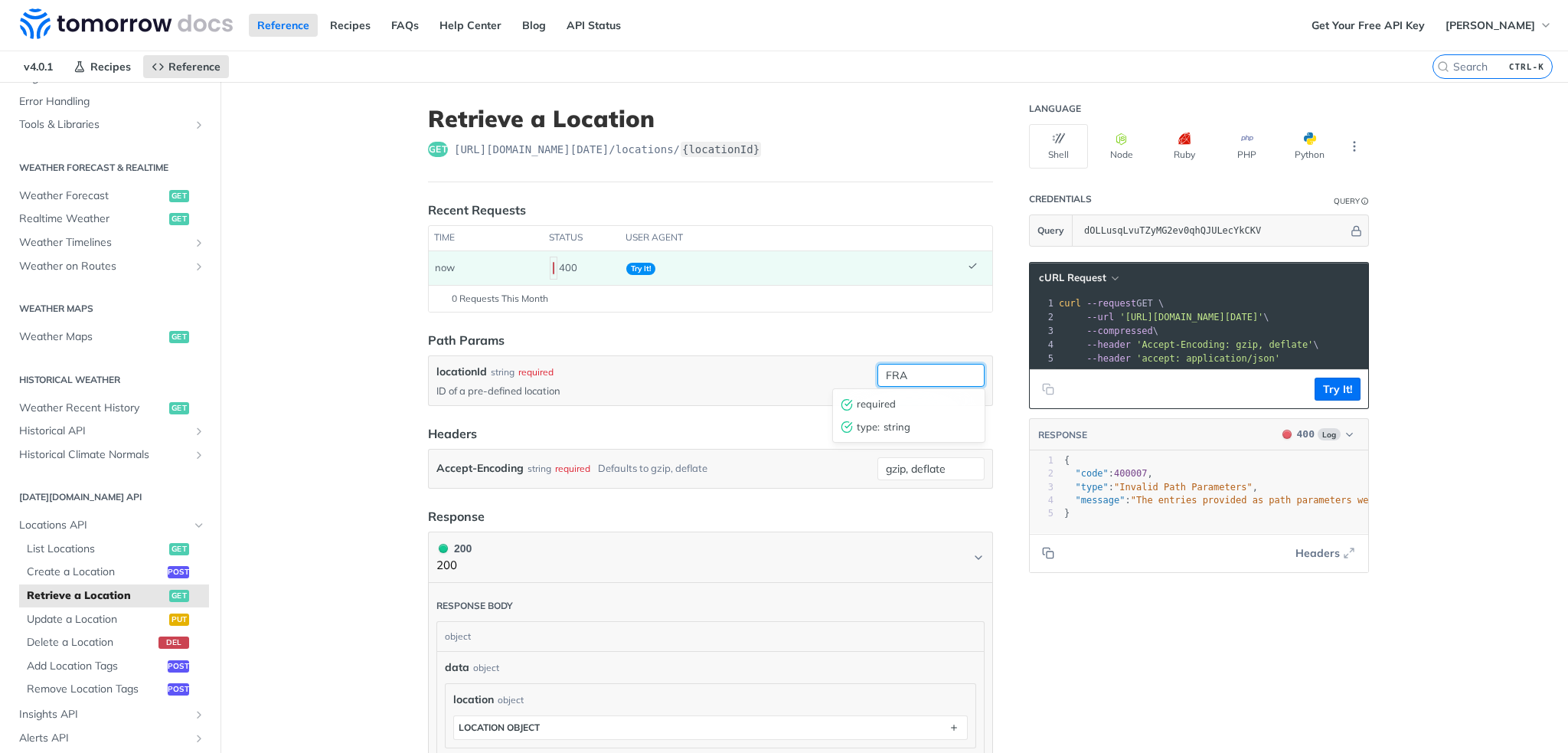
click at [885, 374] on input "FRA" at bounding box center [930, 375] width 107 height 23
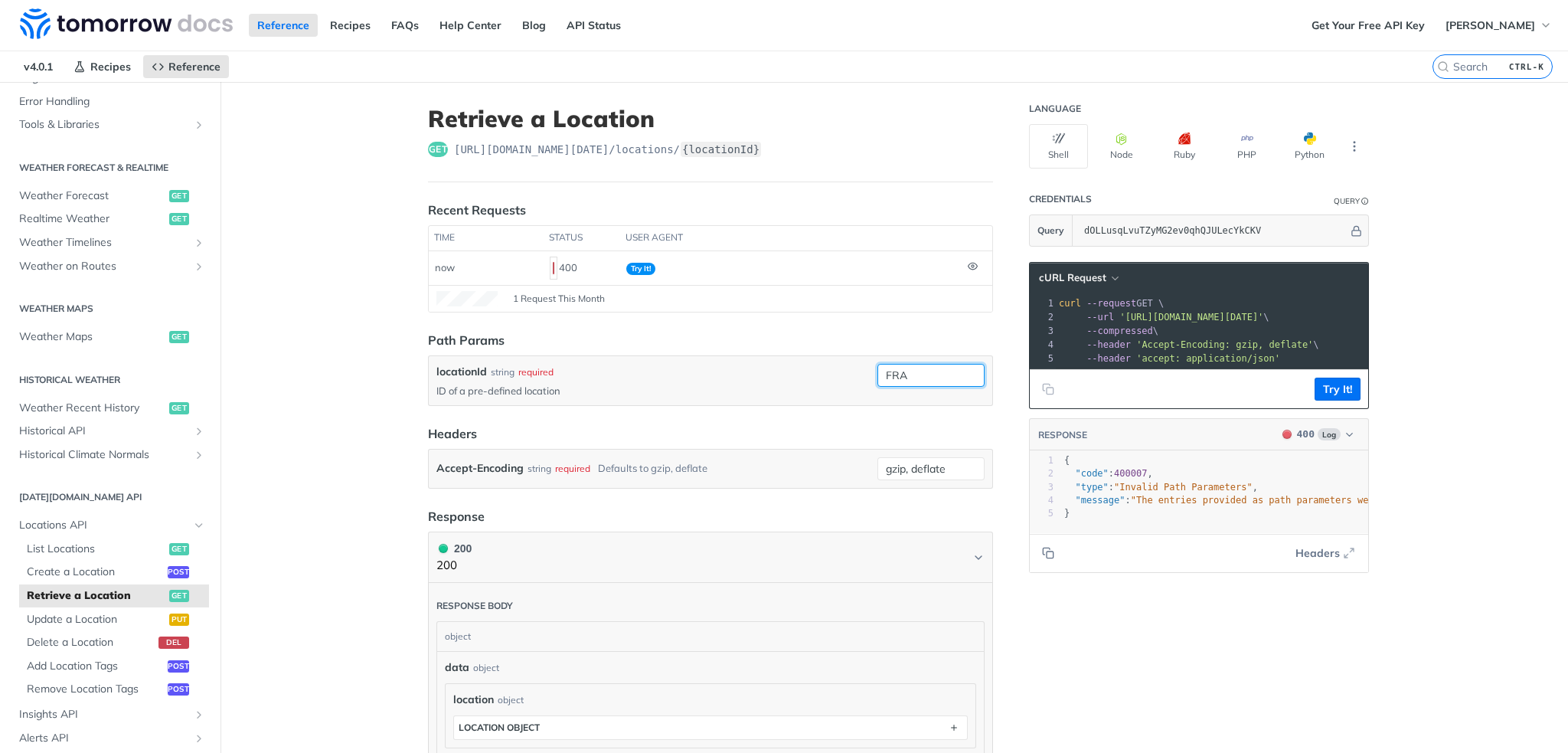
click at [912, 378] on input "FRA" at bounding box center [930, 375] width 107 height 23
type input "LHR"
click at [1329, 391] on button "Try It!" at bounding box center [1337, 388] width 46 height 23
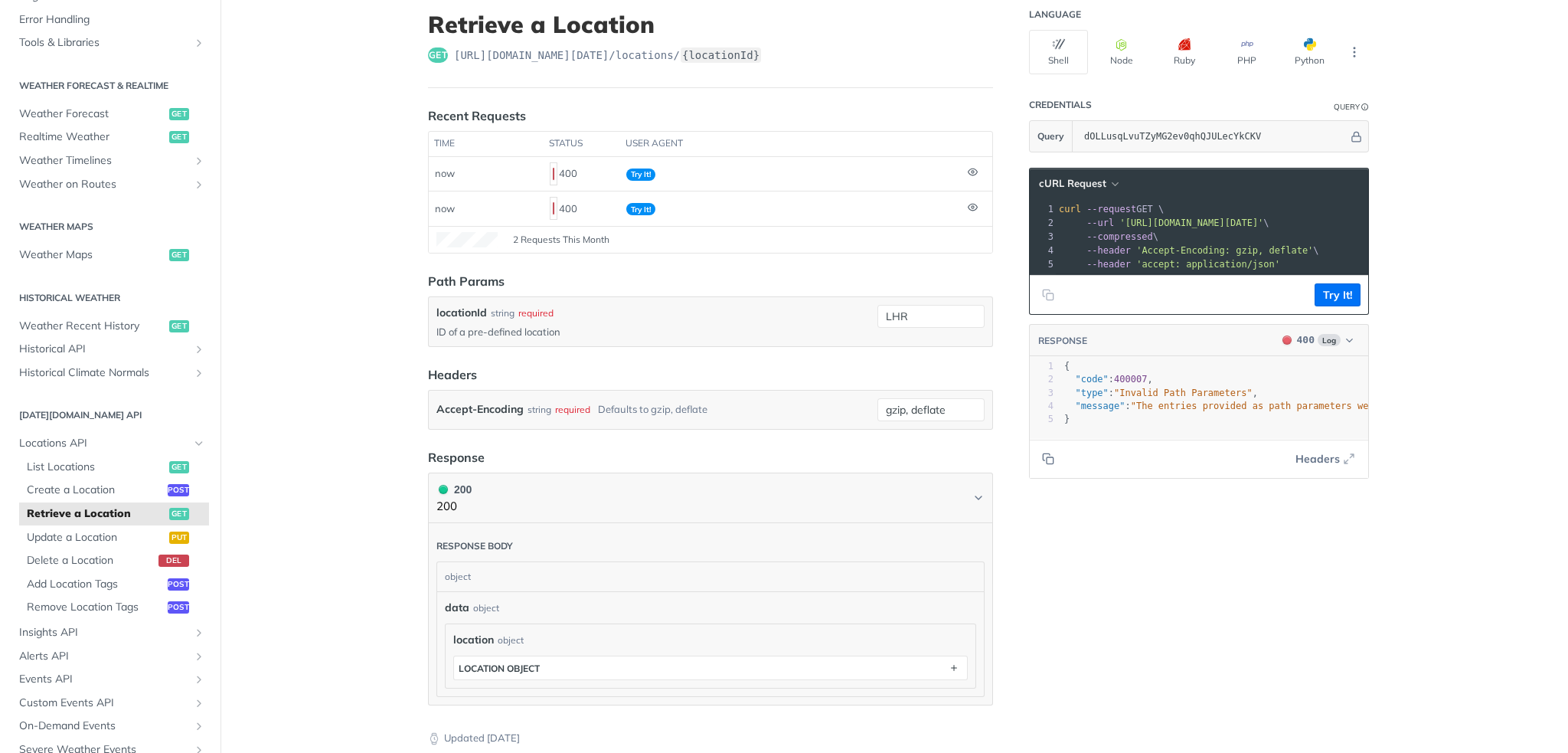
scroll to position [77, 0]
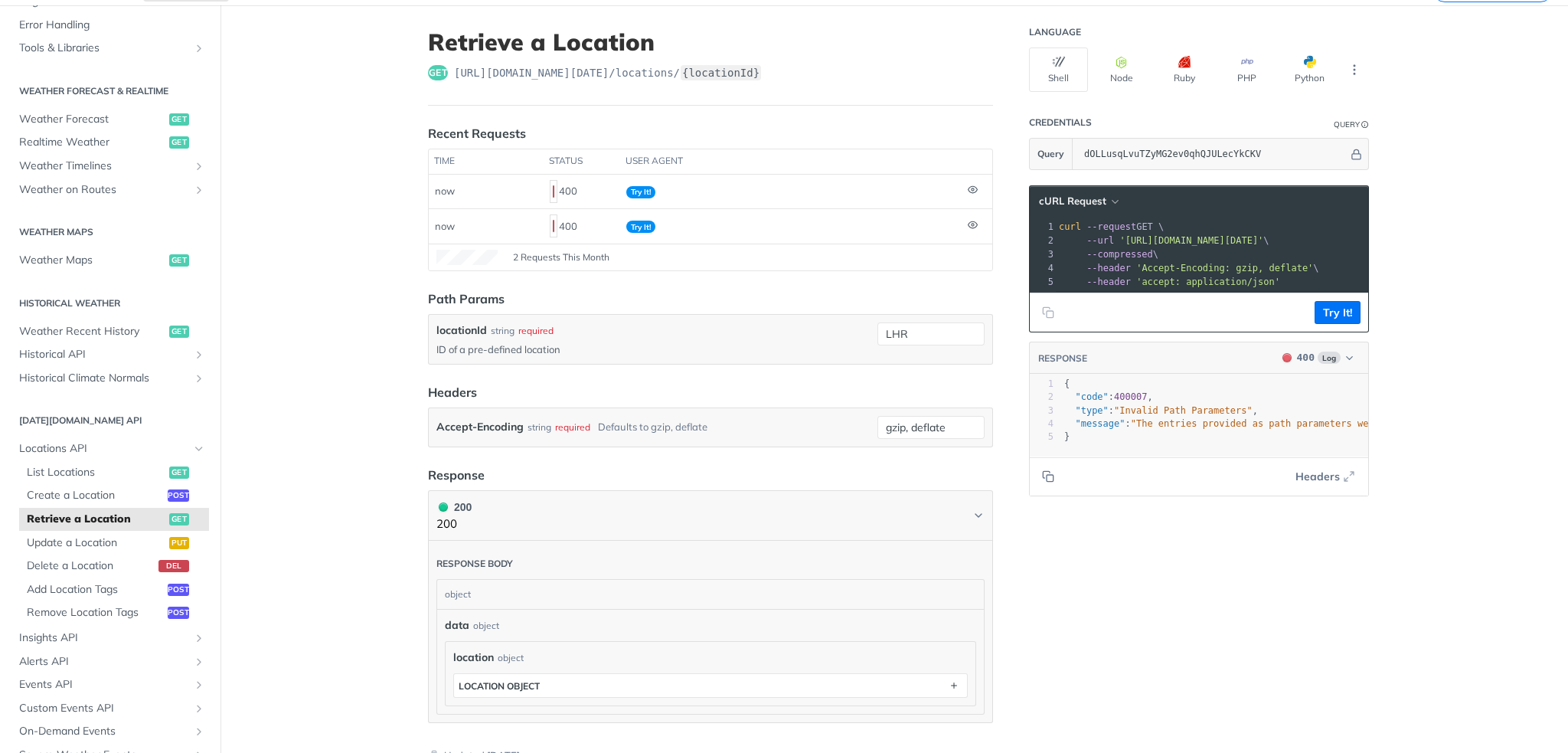
click at [536, 328] on div "required" at bounding box center [536, 331] width 35 height 14
click at [959, 328] on input "LHR" at bounding box center [930, 333] width 107 height 23
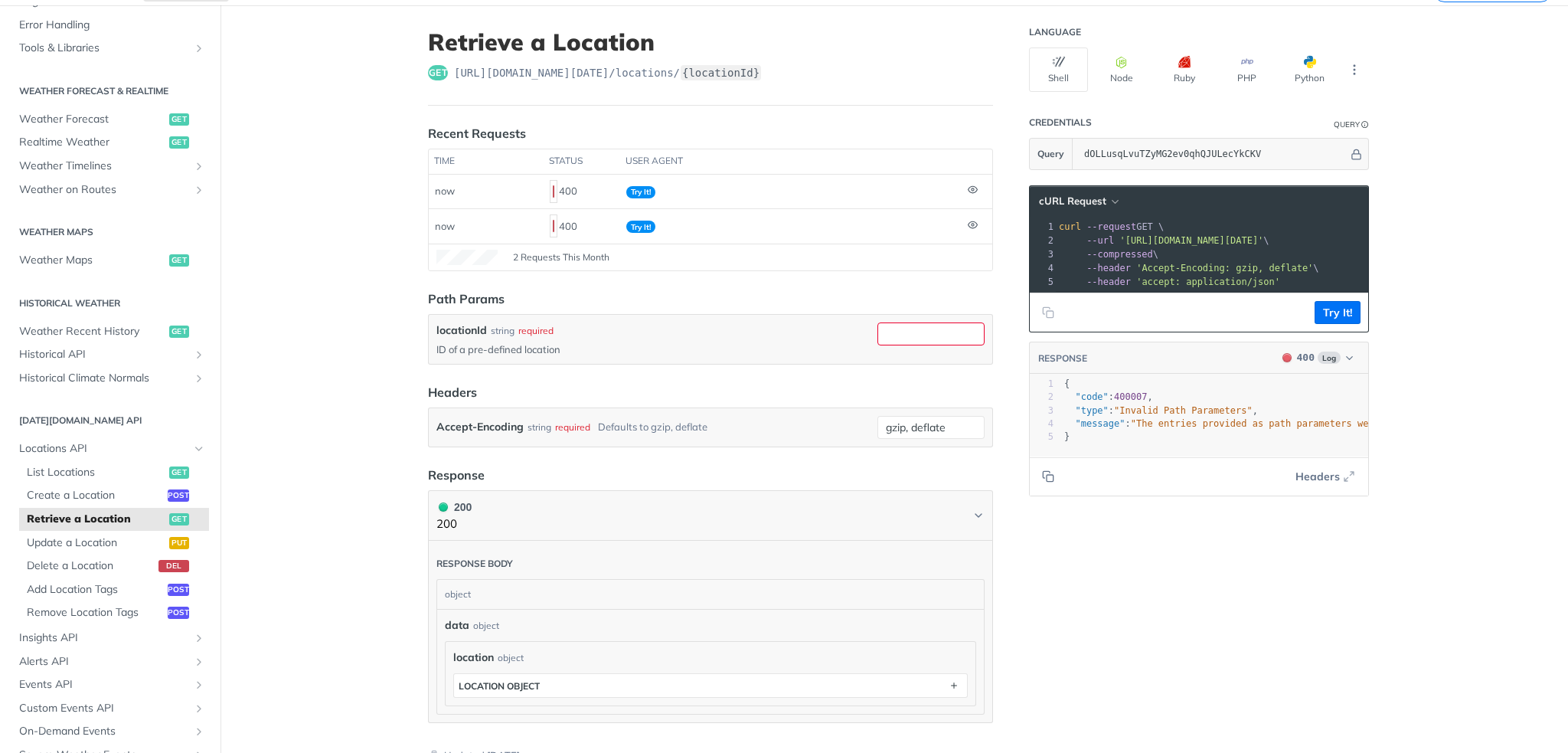
click at [1183, 613] on div "Language Shell Node Ruby PHP Python Credentials Query Query dOLLusqLvuTZyMG2ev0…" at bounding box center [1201, 473] width 367 height 937
click at [1354, 74] on icon "More ellipsis" at bounding box center [1355, 70] width 14 height 14
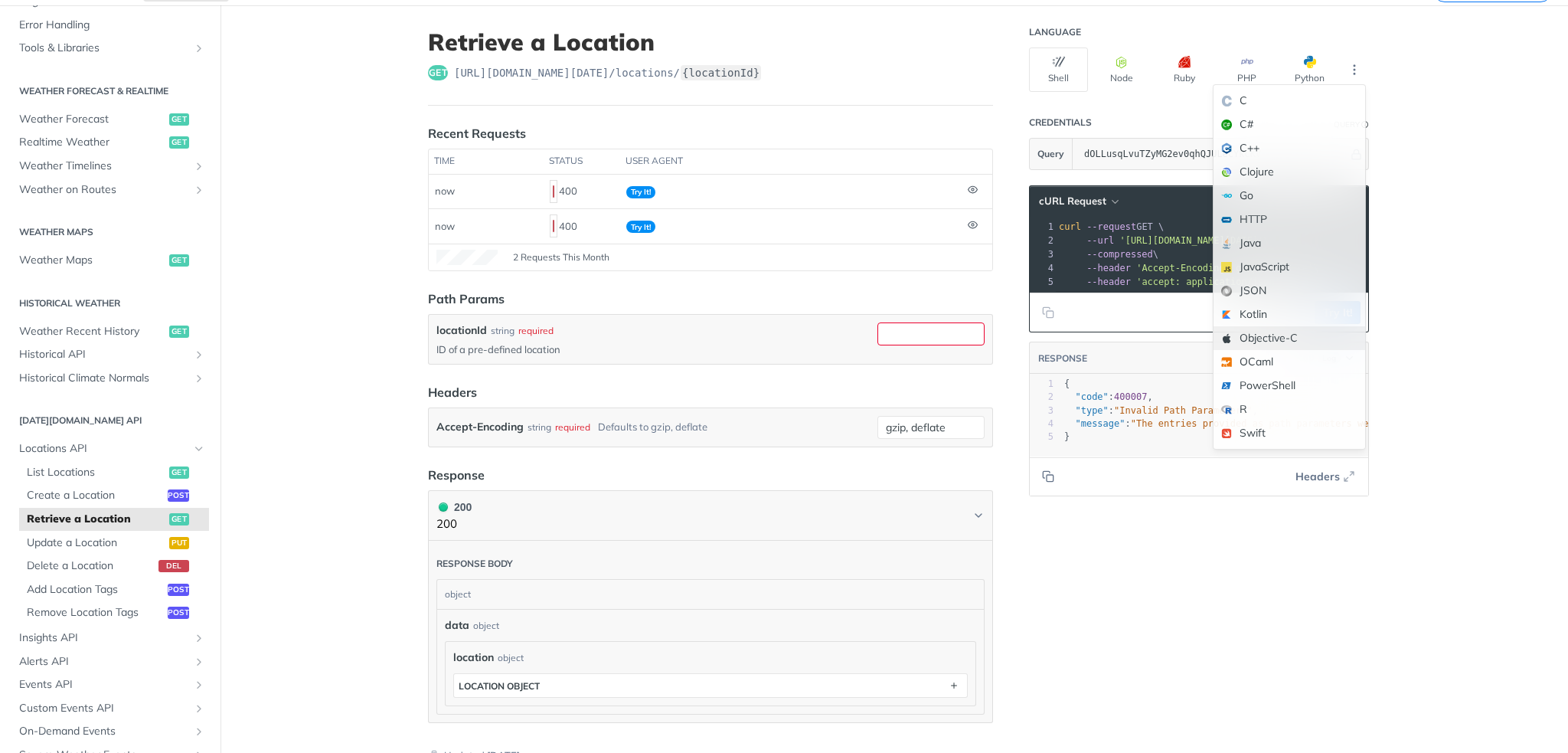
scroll to position [153, 0]
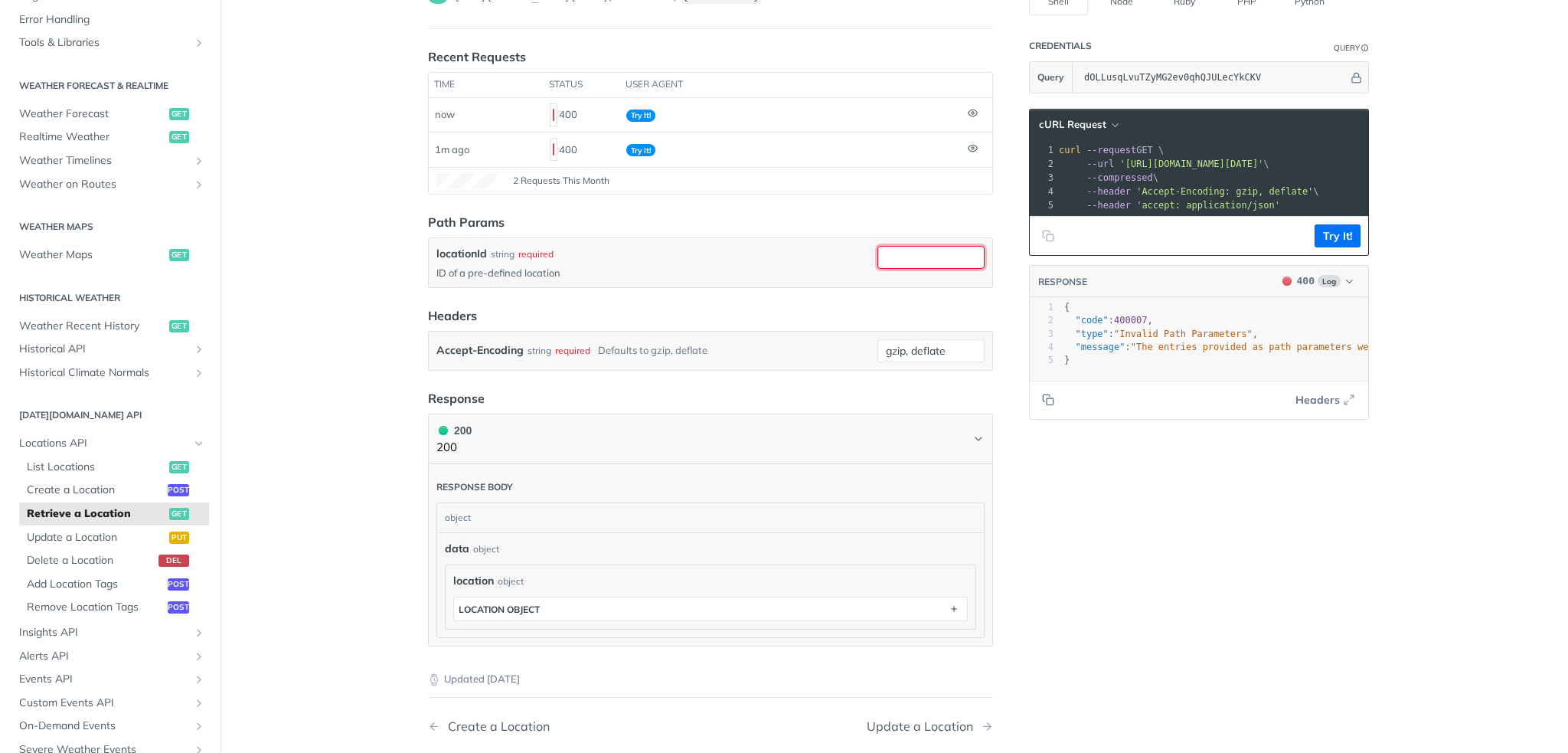
click at [916, 256] on input "locationId" at bounding box center [930, 257] width 107 height 23
click at [902, 265] on div at bounding box center [930, 257] width 107 height 23
click at [938, 256] on input "locationId" at bounding box center [930, 257] width 107 height 23
paste input "65dc13978ddcbc6b96db46b2"
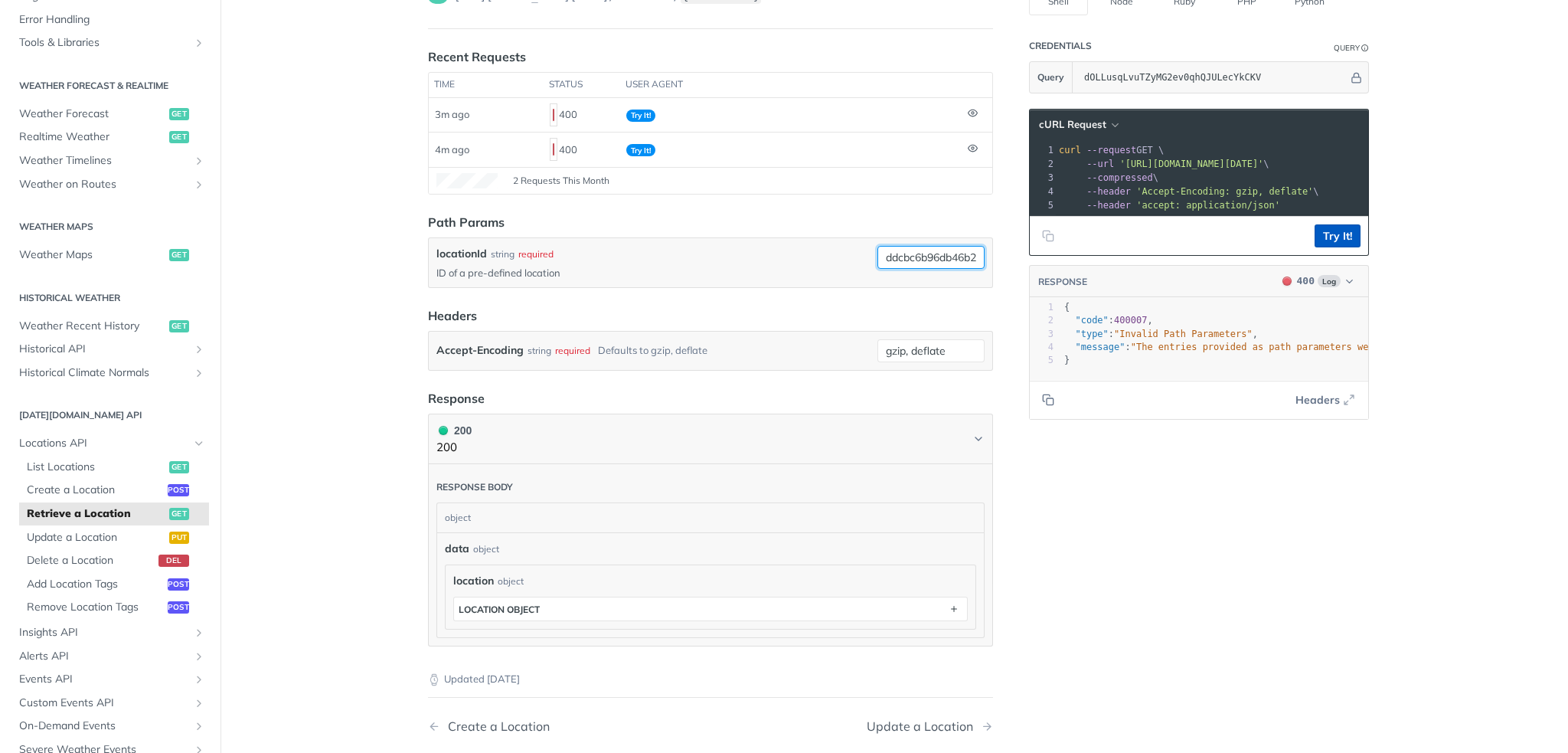
type input "65dc13978ddcbc6b96db46b2"
click at [1317, 245] on button "Try It!" at bounding box center [1337, 235] width 46 height 23
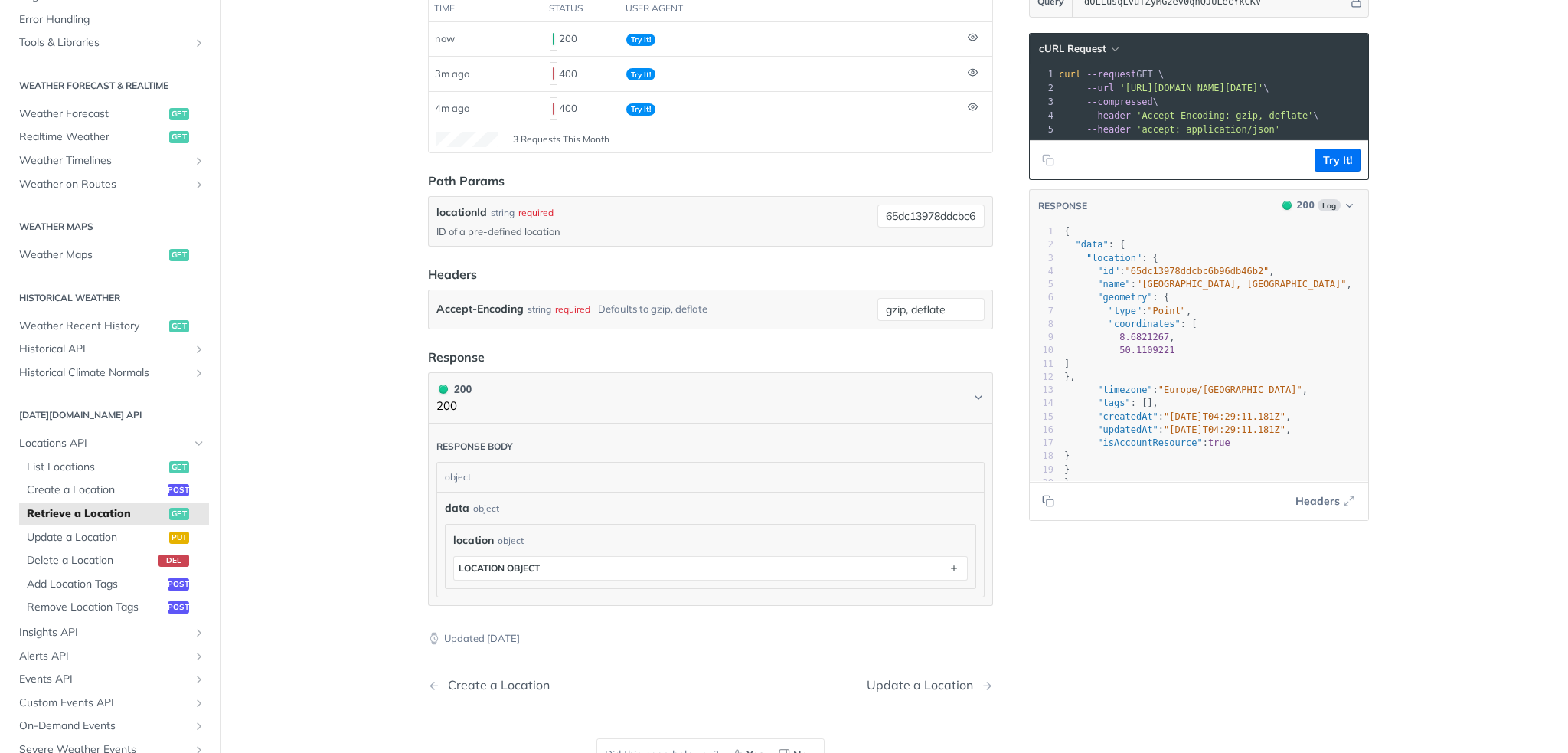
scroll to position [230, 0]
click at [1120, 316] on span ""type"" at bounding box center [1126, 310] width 33 height 11
type textarea ""type": "Point","
click at [1120, 316] on span ""type"" at bounding box center [1126, 310] width 33 height 11
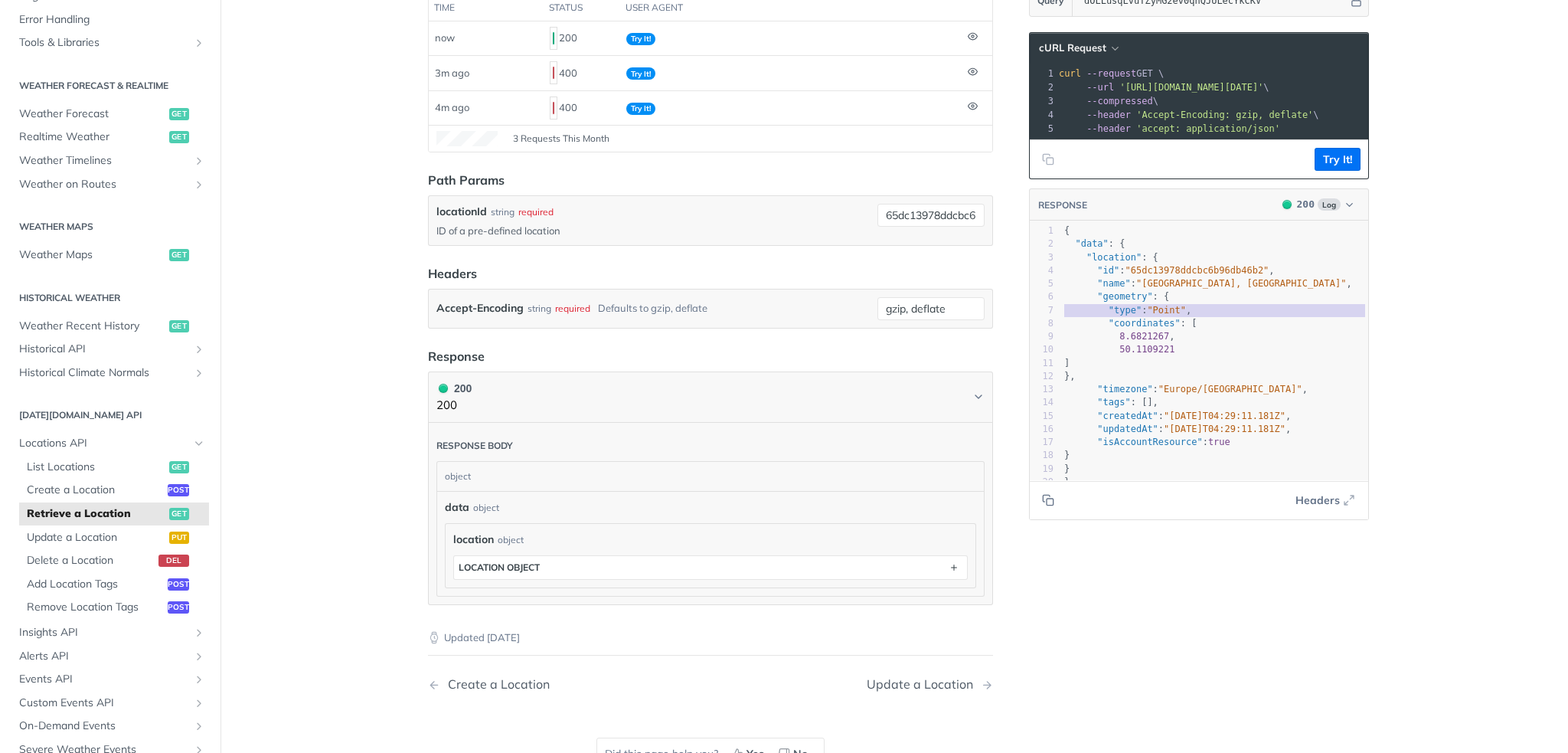
click at [1159, 409] on pre ""tags" : []," at bounding box center [1220, 402] width 318 height 13
type textarea ""tags": [],"
click at [1159, 409] on pre ""tags" : []," at bounding box center [1220, 402] width 318 height 13
click at [1166, 276] on span ""65dc13978ddcbc6b96db46b2"" at bounding box center [1198, 270] width 144 height 11
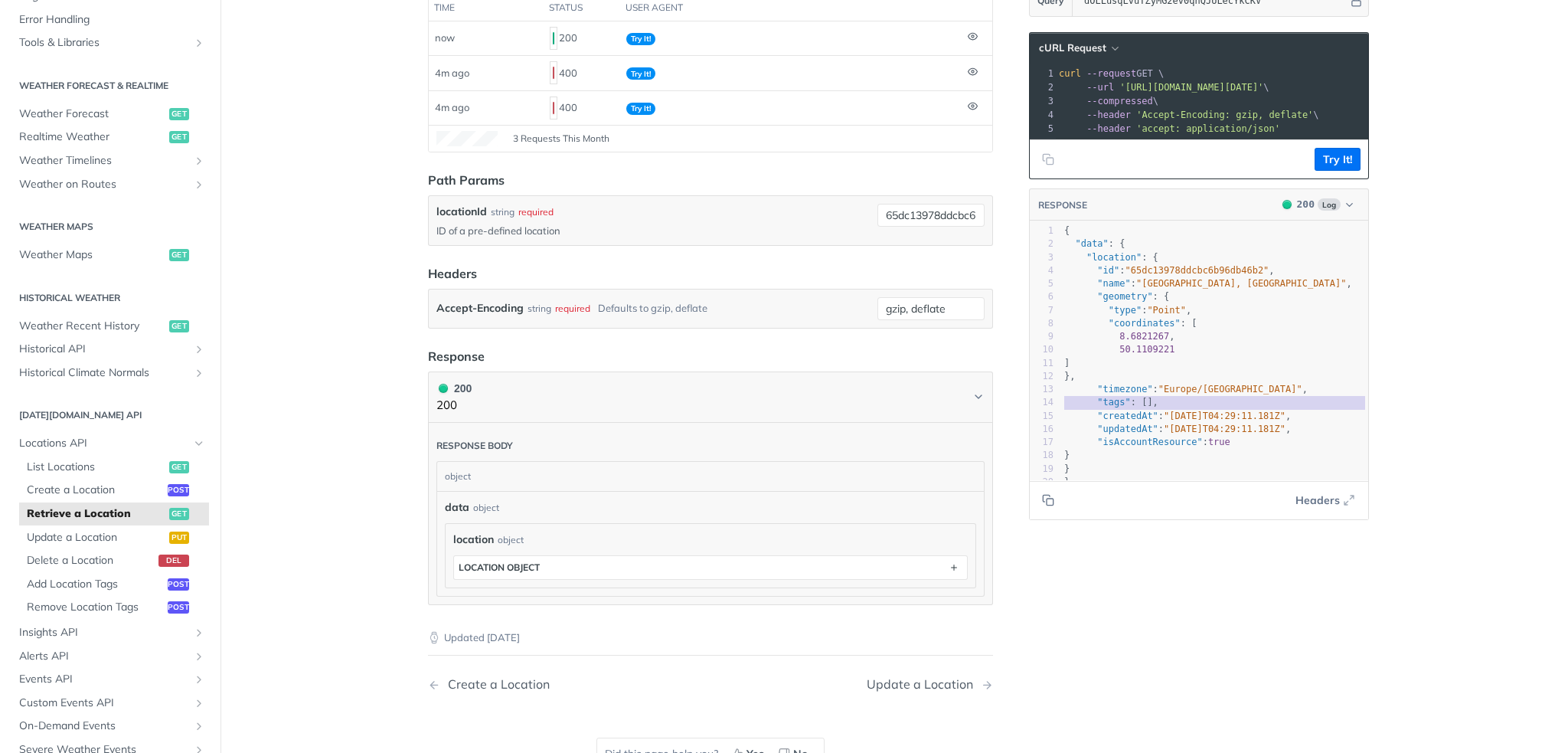
type textarea "65dc13978ddcbc6b96db46b2"
click at [1166, 276] on span ""65dc13978ddcbc6b96db46b2"" at bounding box center [1198, 270] width 144 height 11
click at [1189, 405] on pre ""tags" : []," at bounding box center [1220, 402] width 318 height 13
type textarea "/"
click at [1189, 405] on pre ""tags" : []," at bounding box center [1220, 402] width 318 height 13
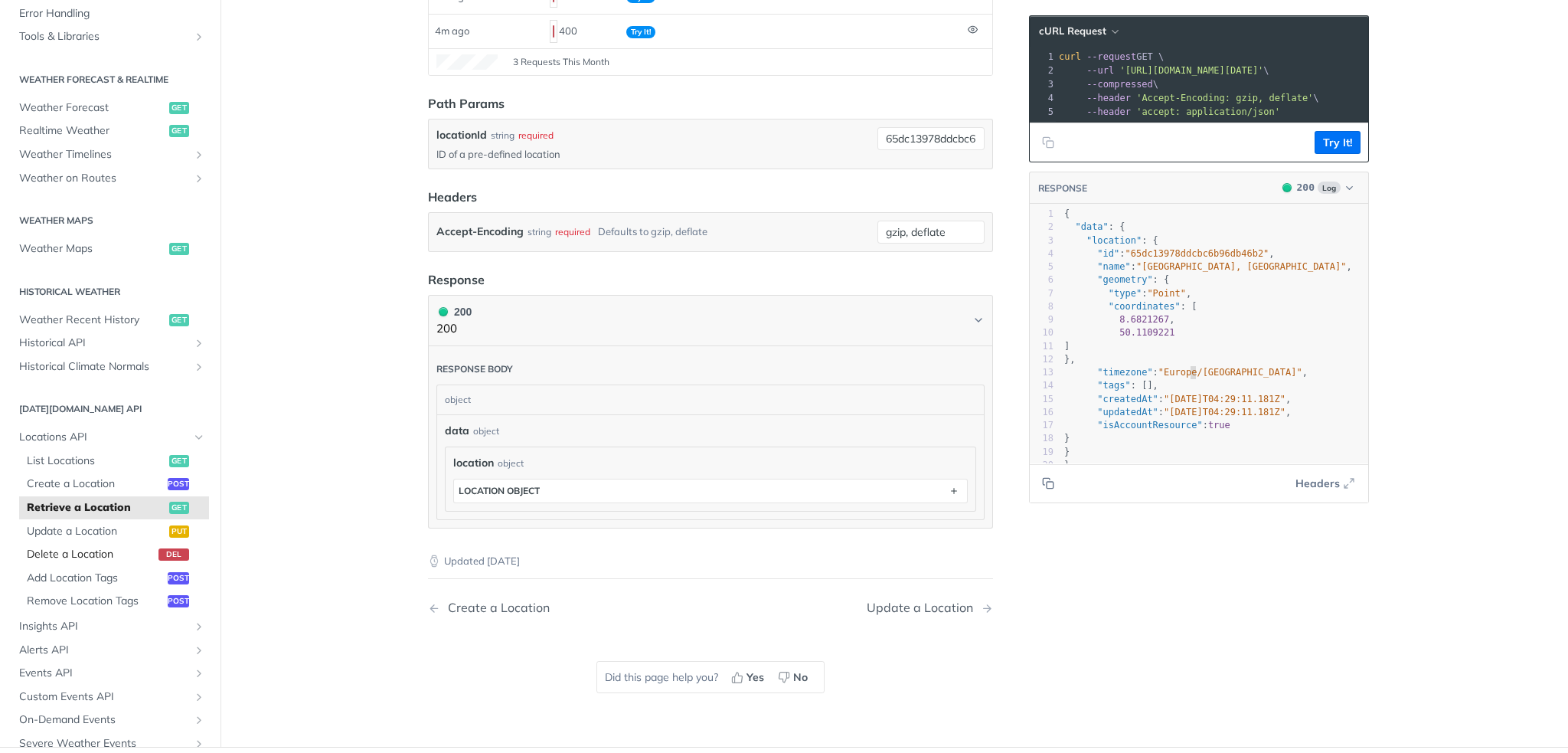
scroll to position [341, 0]
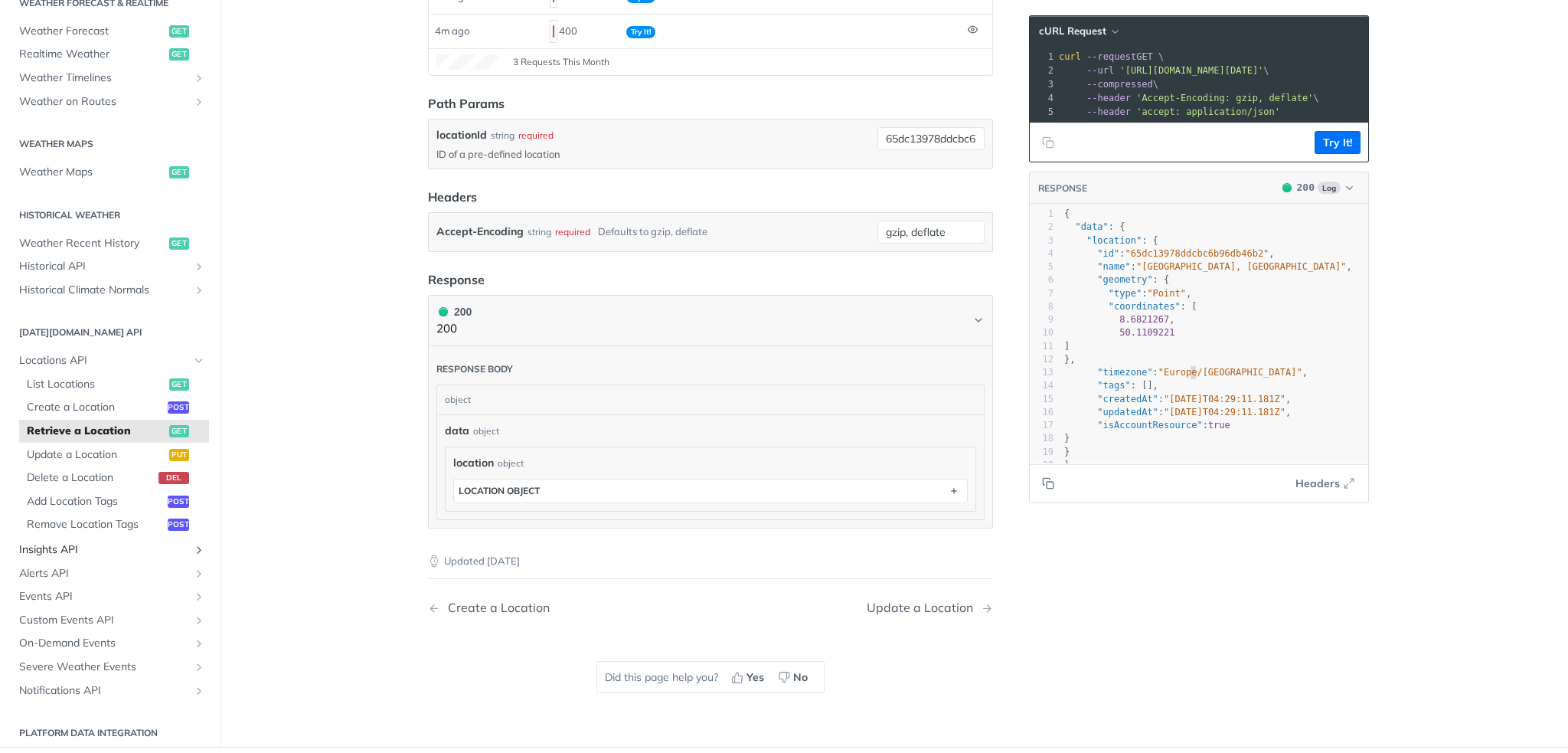
click at [193, 545] on icon "Show subpages for Insights API" at bounding box center [198, 550] width 12 height 12
click at [56, 637] on span "Retrieve an Insight" at bounding box center [95, 645] width 139 height 16
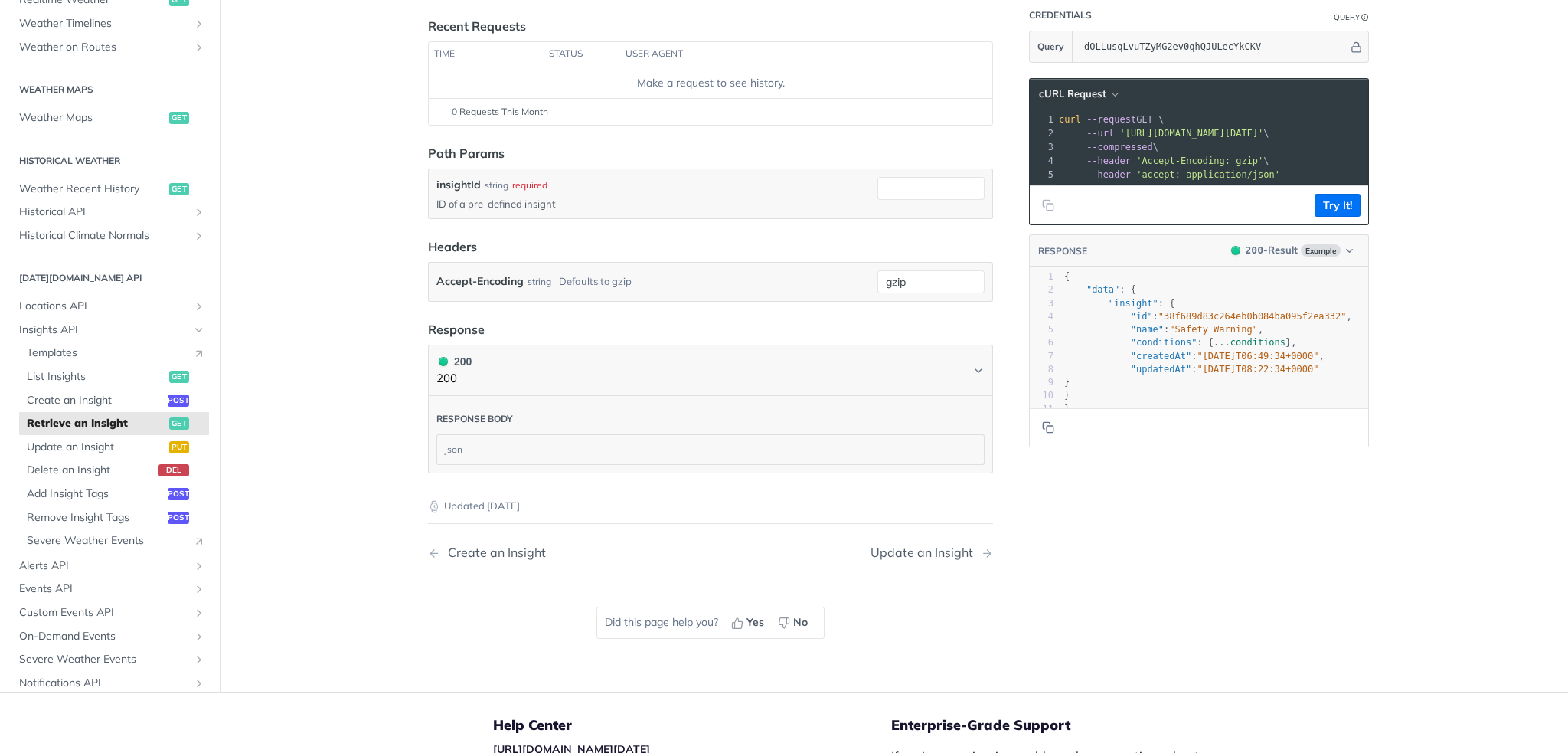
scroll to position [153, 0]
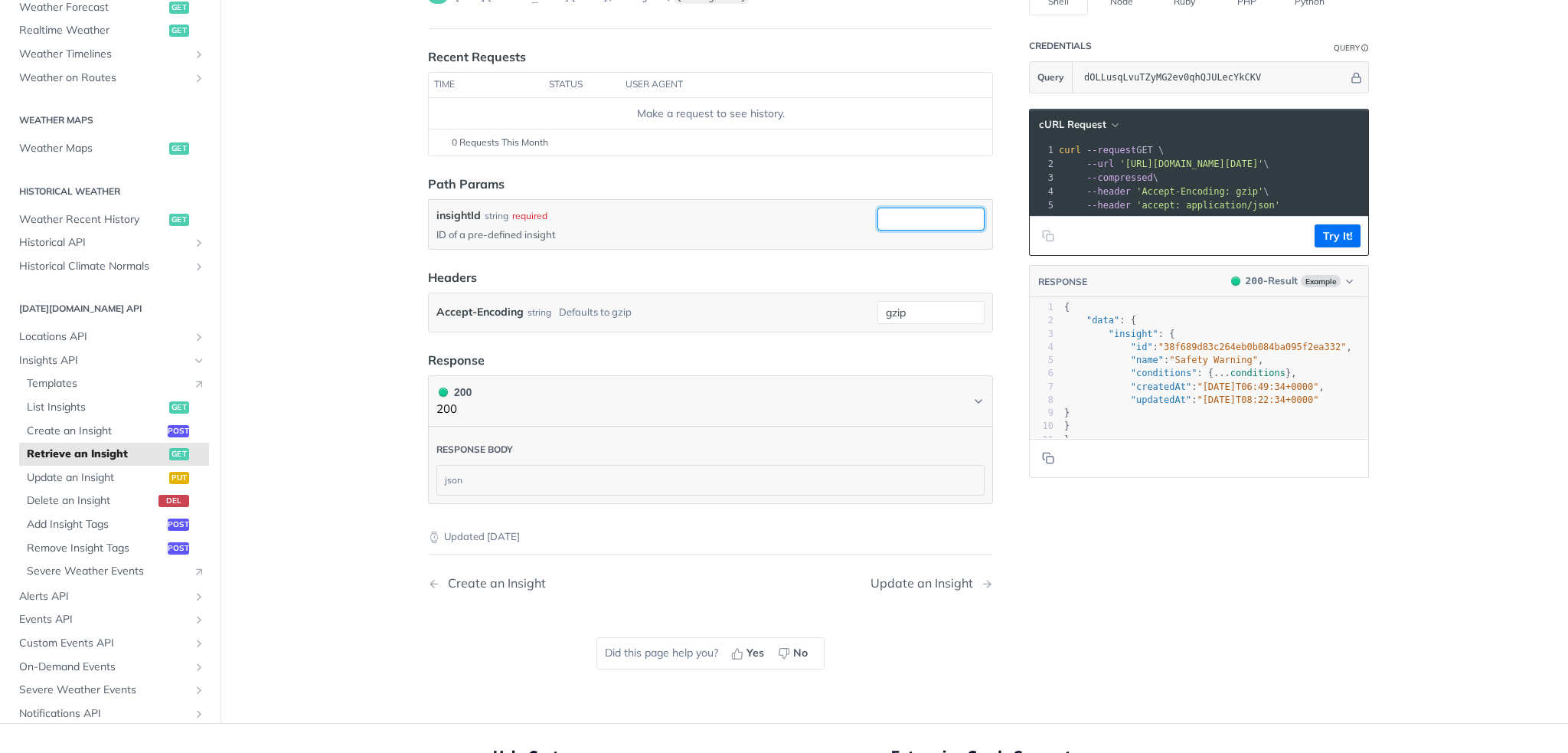
click at [888, 213] on input "insightId" at bounding box center [930, 218] width 107 height 23
click at [944, 220] on input "insightId" at bounding box center [930, 218] width 107 height 23
click at [1194, 353] on span ""38f689d83c264eb0b084ba095f2ea332"" at bounding box center [1253, 347] width 189 height 11
type textarea "38f689d83c264eb0b084ba095f2ea332"
click at [1194, 353] on span ""38f689d83c264eb0b084ba095f2ea332"" at bounding box center [1253, 347] width 189 height 11
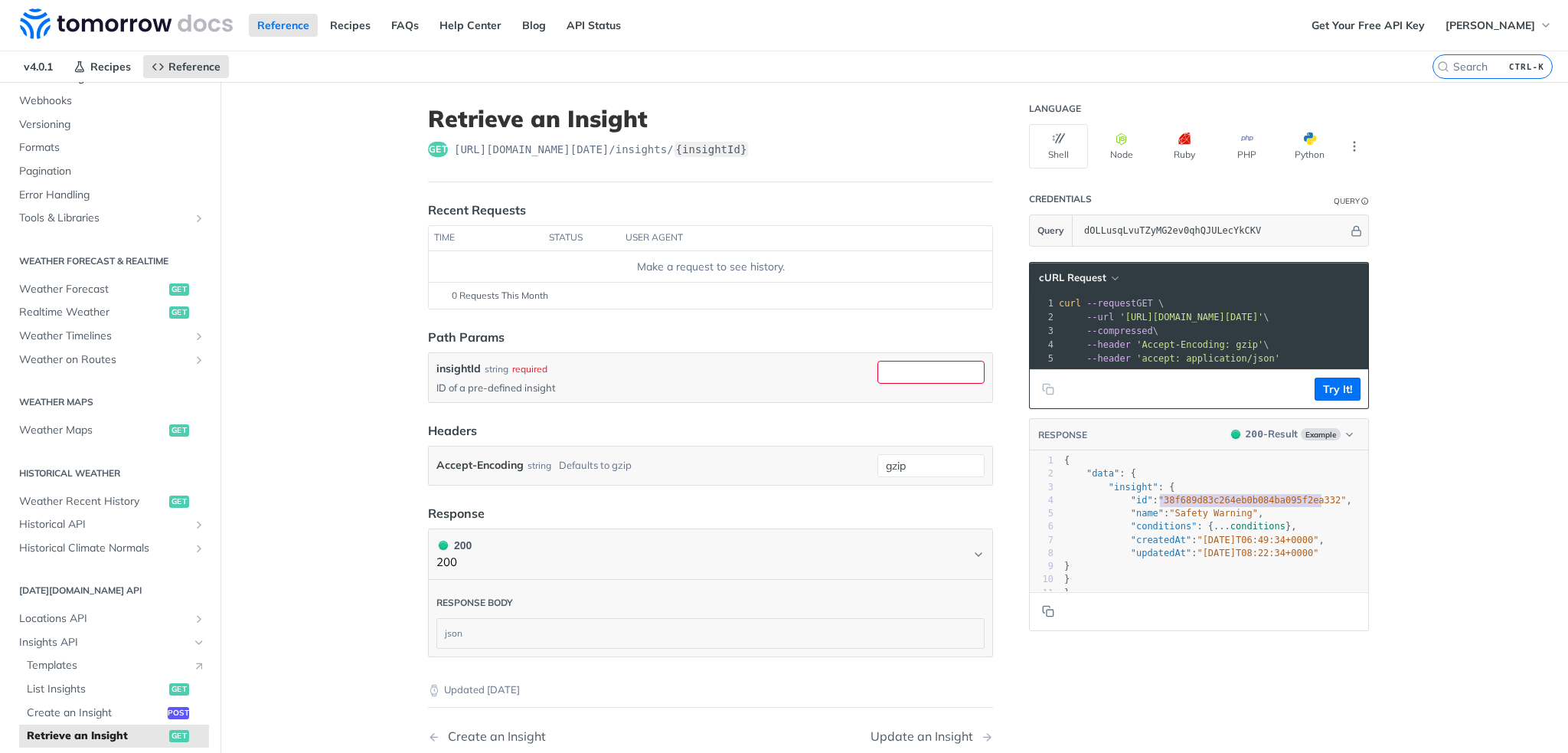
scroll to position [0, 0]
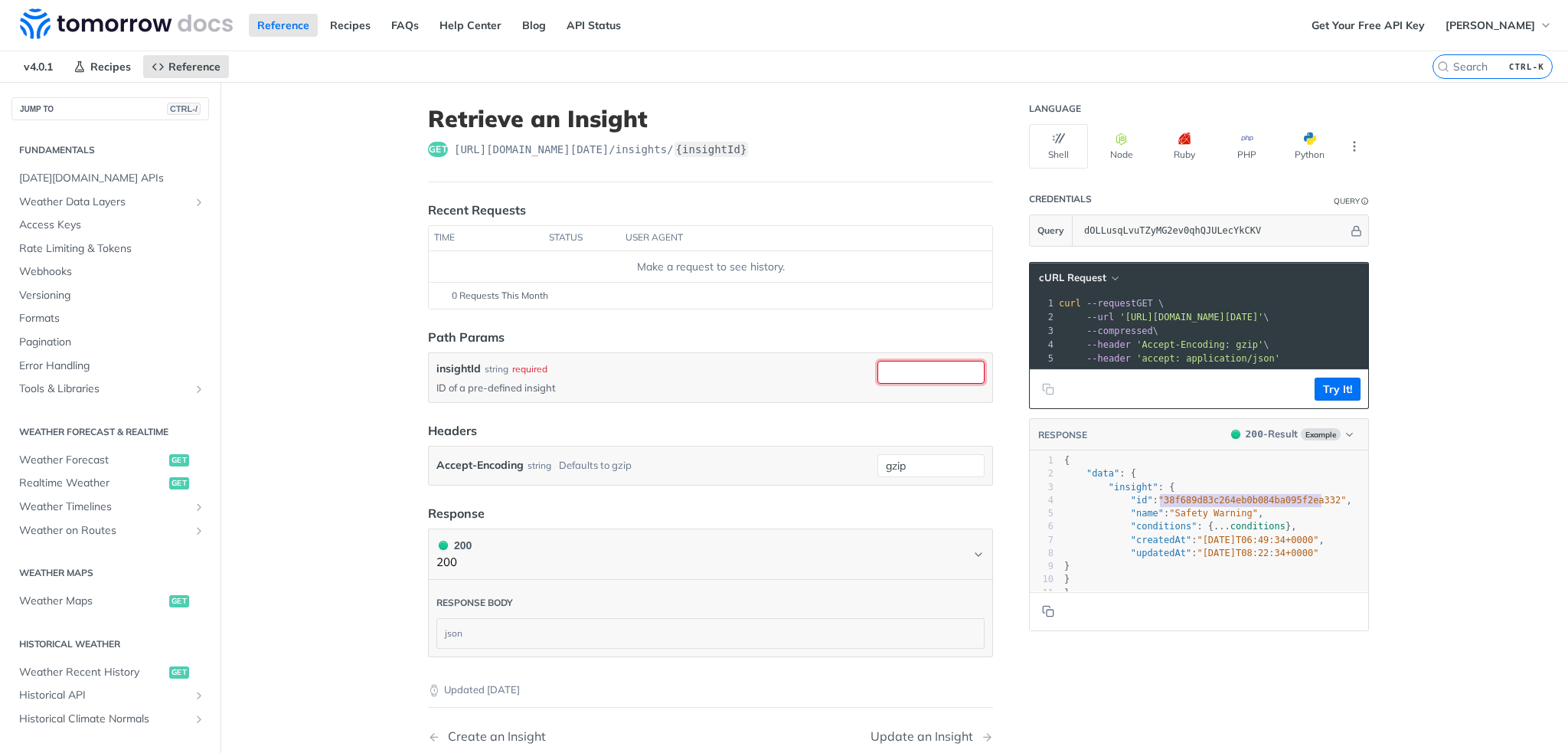
click at [910, 362] on input "insightId" at bounding box center [930, 372] width 107 height 23
paste input "77d66e5b-f6ad-4364-aa51-92345a9bdcbe"
type input "77d66e5b-f6ad-4364-aa51-92345a9bdcbe"
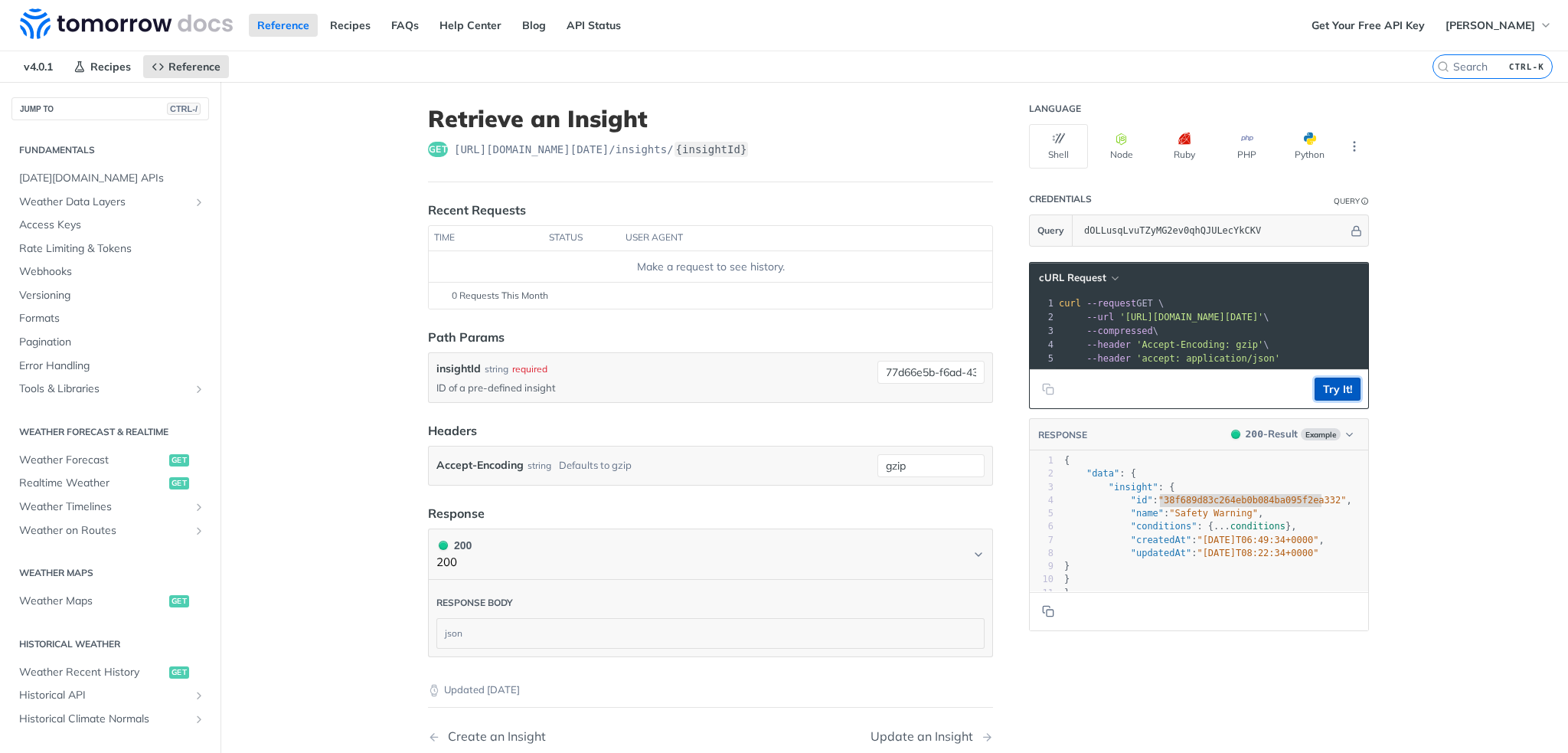
click at [1320, 395] on button "Try It!" at bounding box center [1337, 388] width 46 height 23
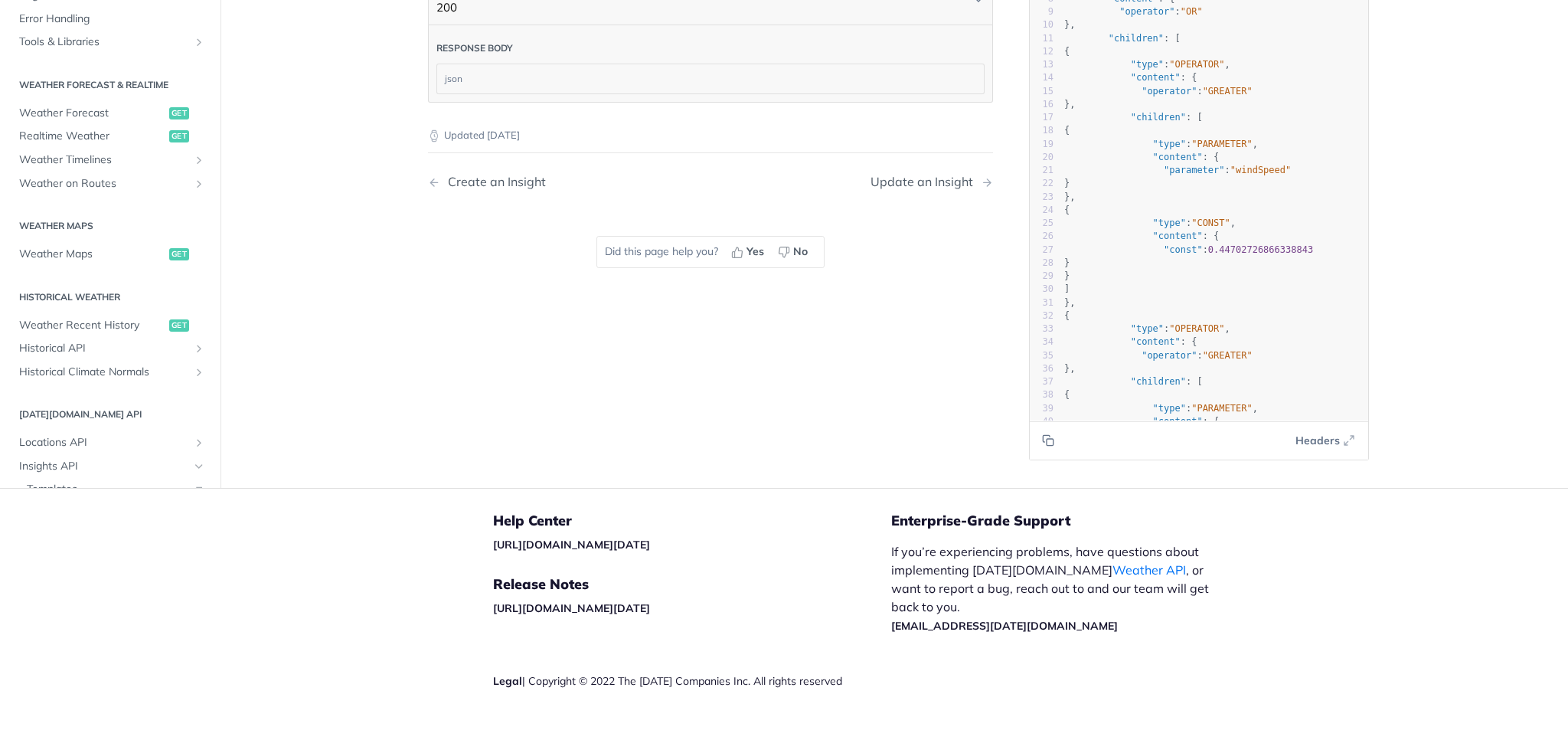
scroll to position [564, 0]
